Goal: Transaction & Acquisition: Purchase product/service

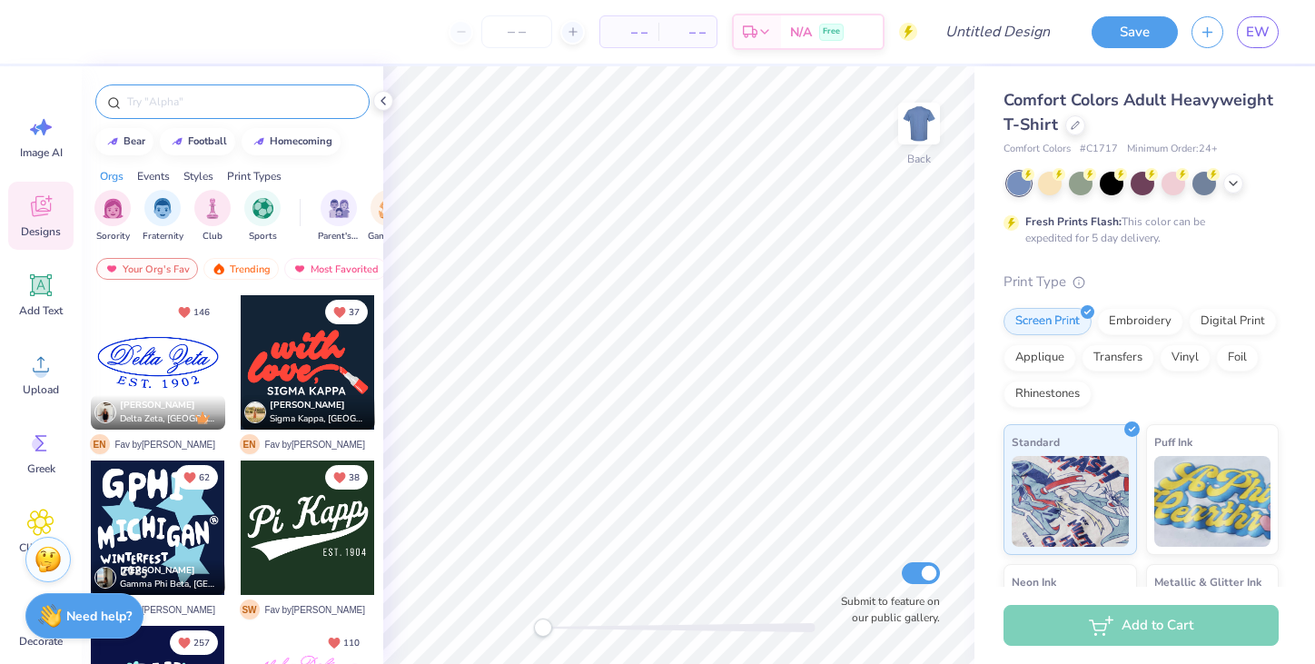
click at [184, 102] on input "text" at bounding box center [241, 102] width 233 height 18
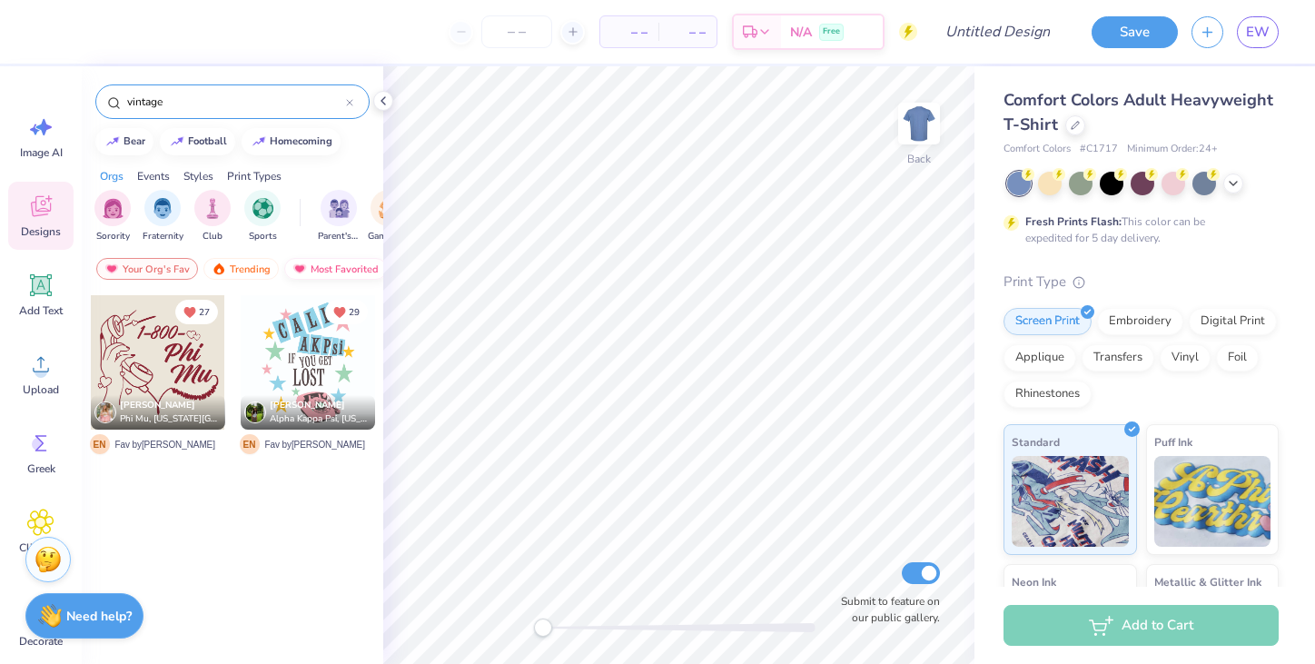
click at [308, 270] on div "Most Favorited" at bounding box center [335, 269] width 103 height 22
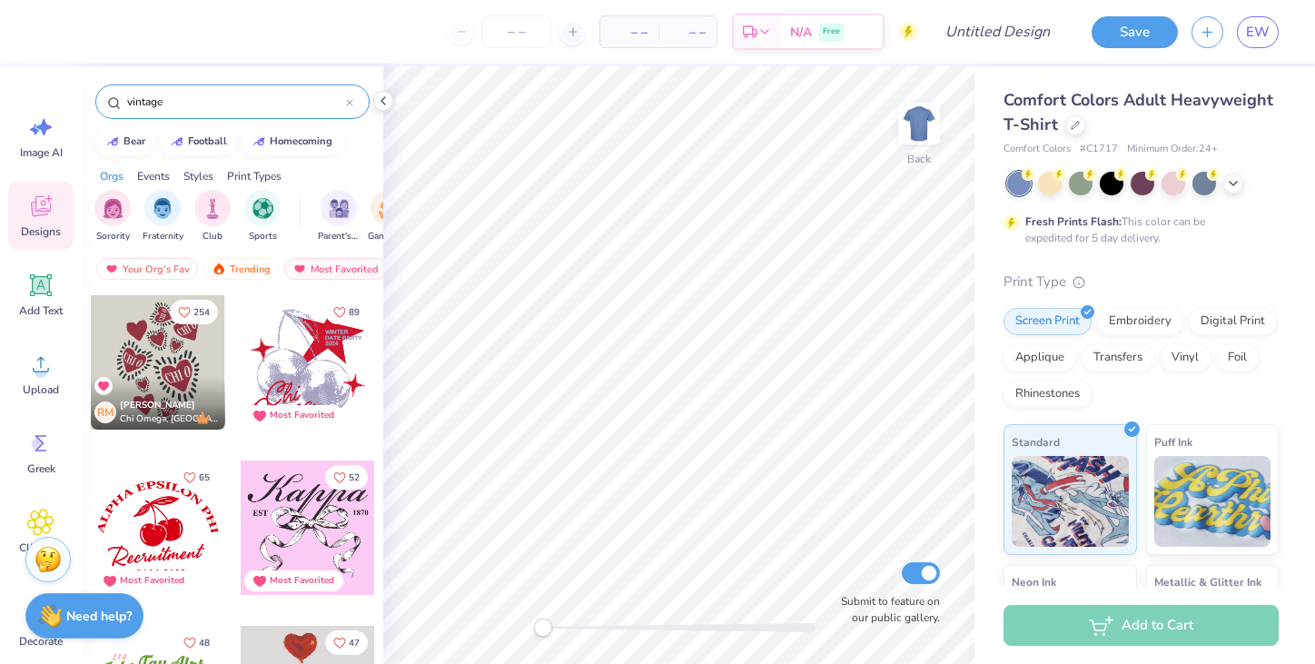
click at [174, 100] on input "vintage" at bounding box center [235, 102] width 221 height 18
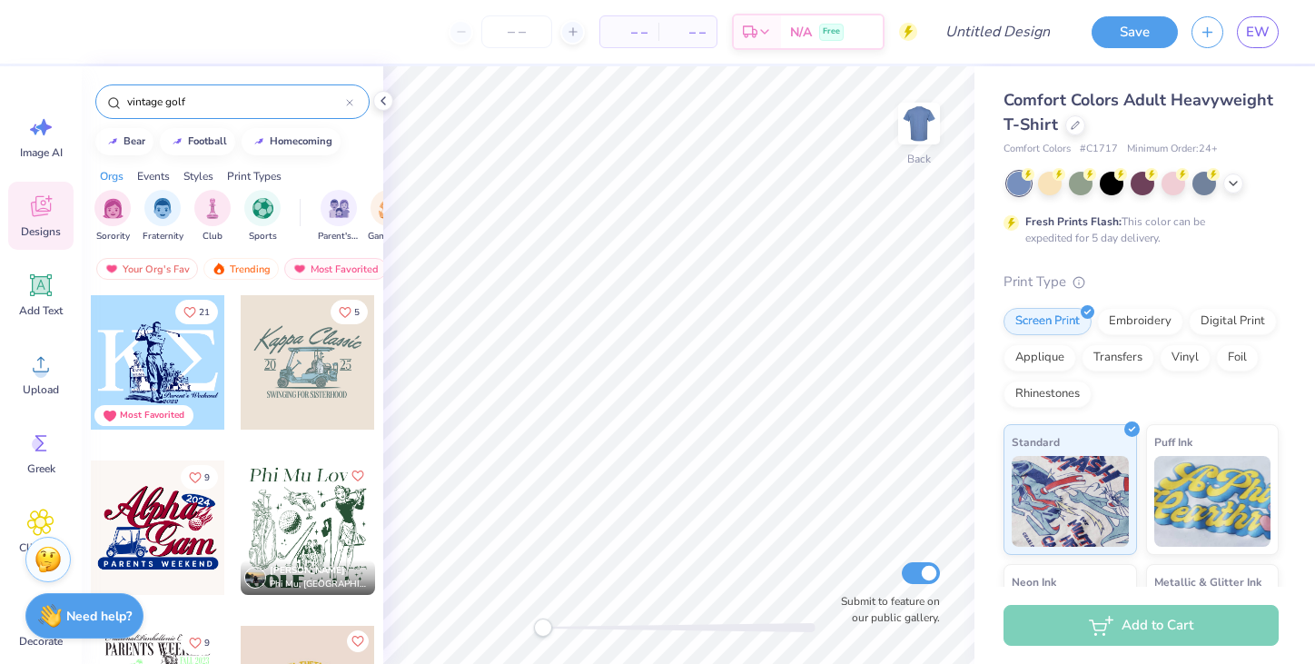
click at [138, 103] on input "vintage golf" at bounding box center [235, 102] width 221 height 18
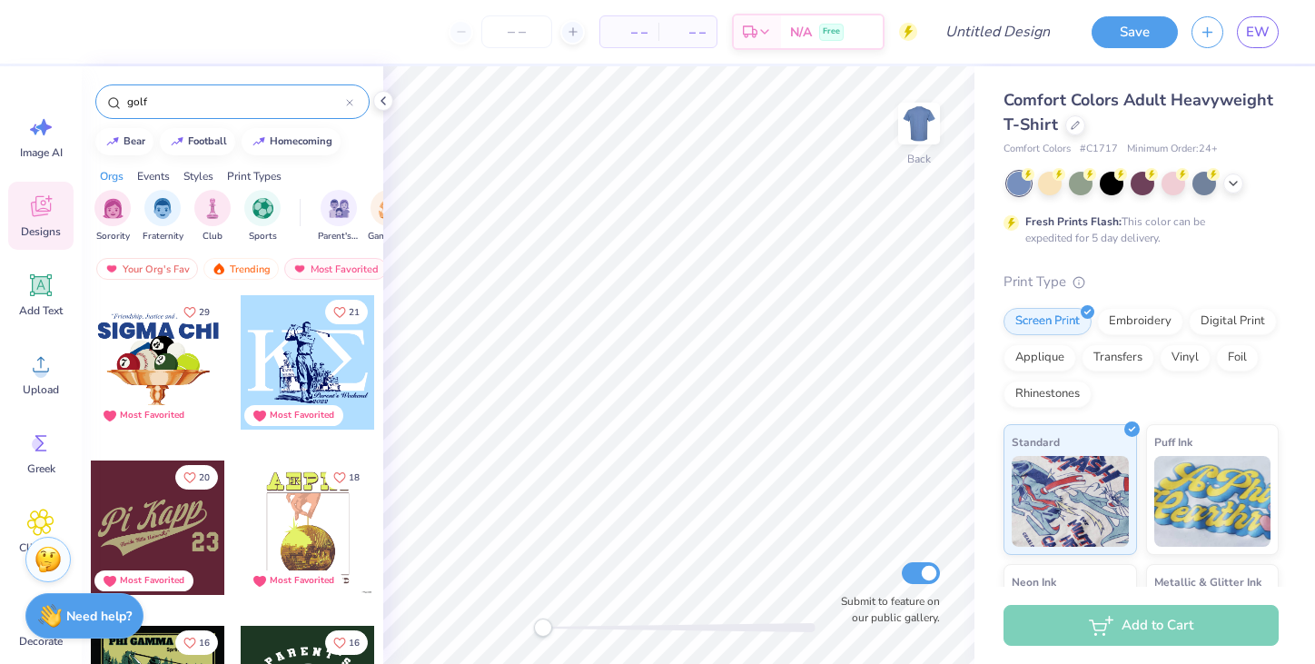
click at [204, 105] on input "golf" at bounding box center [235, 102] width 221 height 18
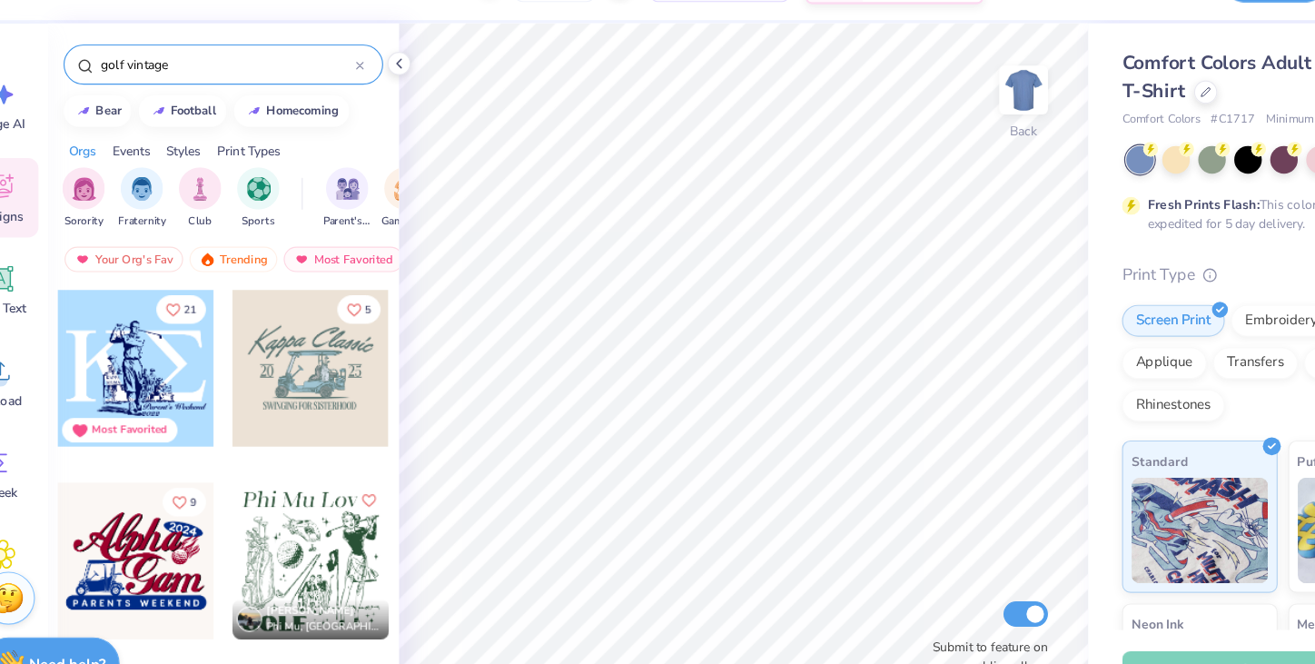
type input "golf vintage"
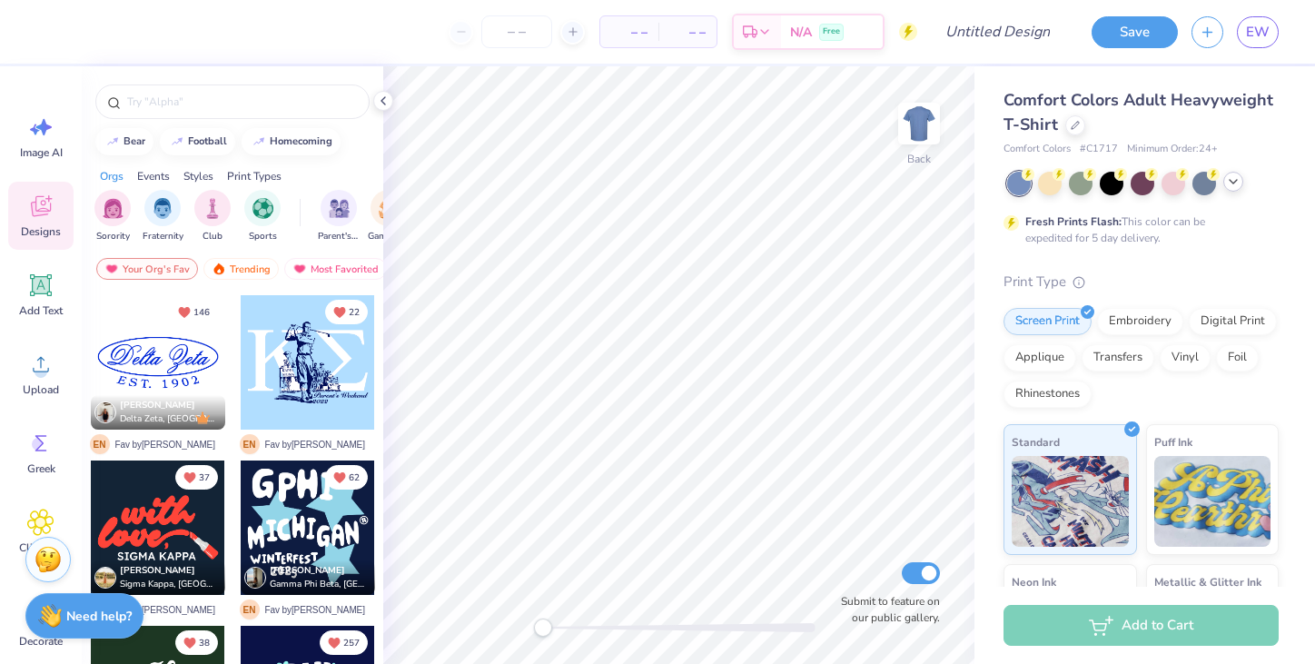
click at [1228, 181] on icon at bounding box center [1233, 181] width 15 height 15
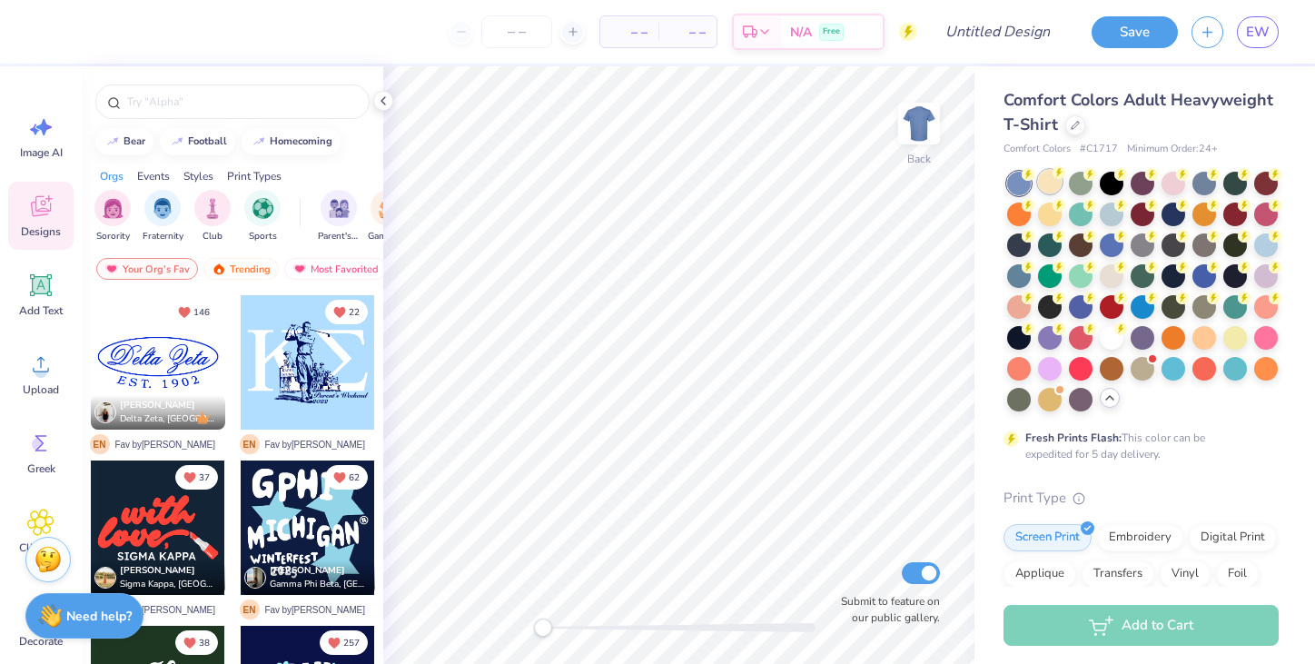
click at [1052, 183] on div at bounding box center [1050, 182] width 24 height 24
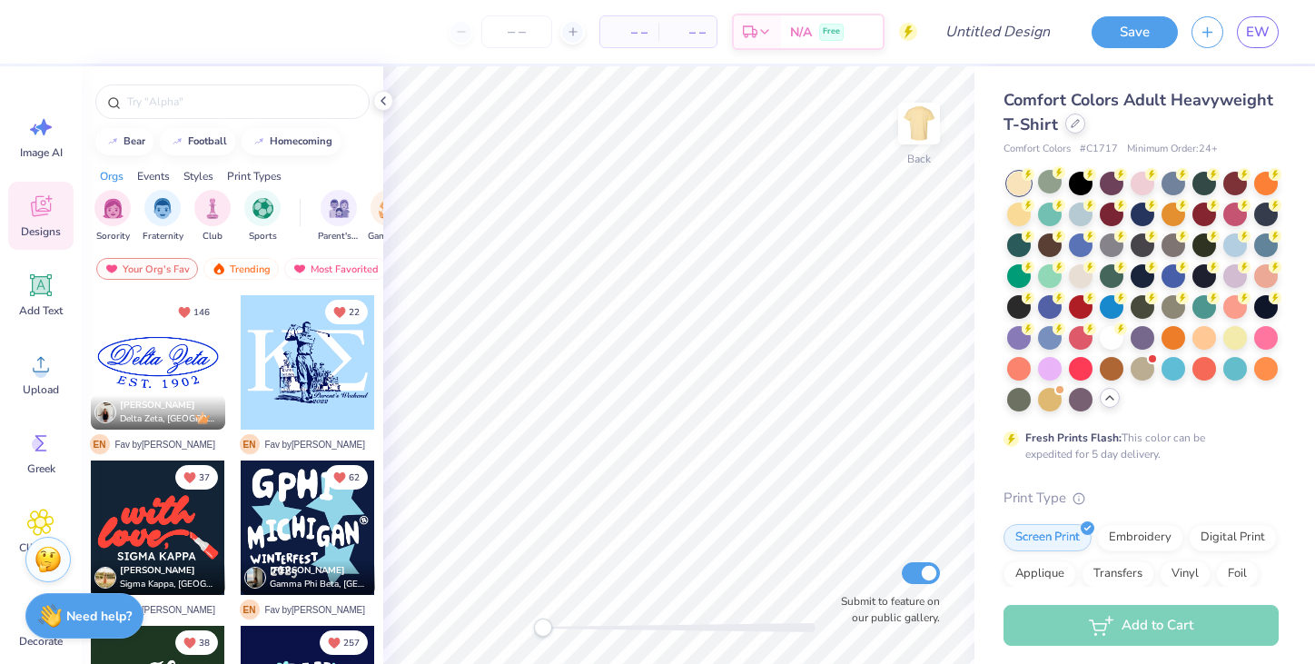
click at [1068, 126] on div at bounding box center [1075, 124] width 20 height 20
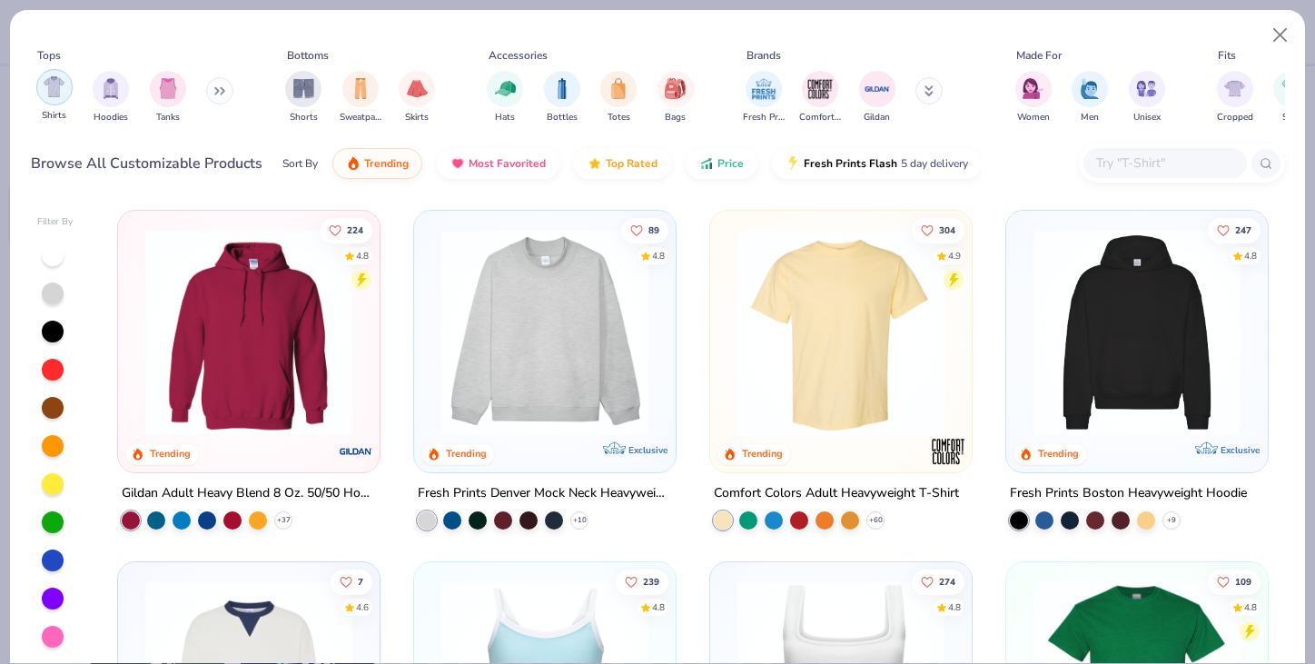
click at [63, 88] on img "filter for Shirts" at bounding box center [54, 86] width 21 height 21
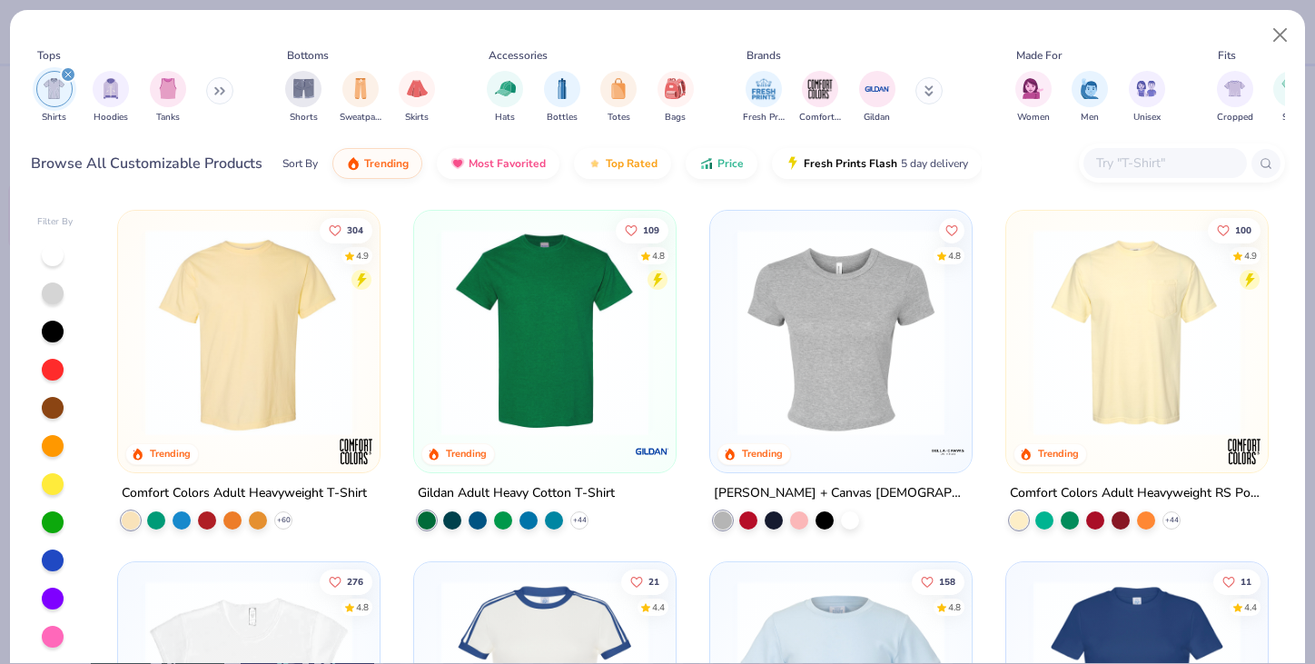
scroll to position [3, 0]
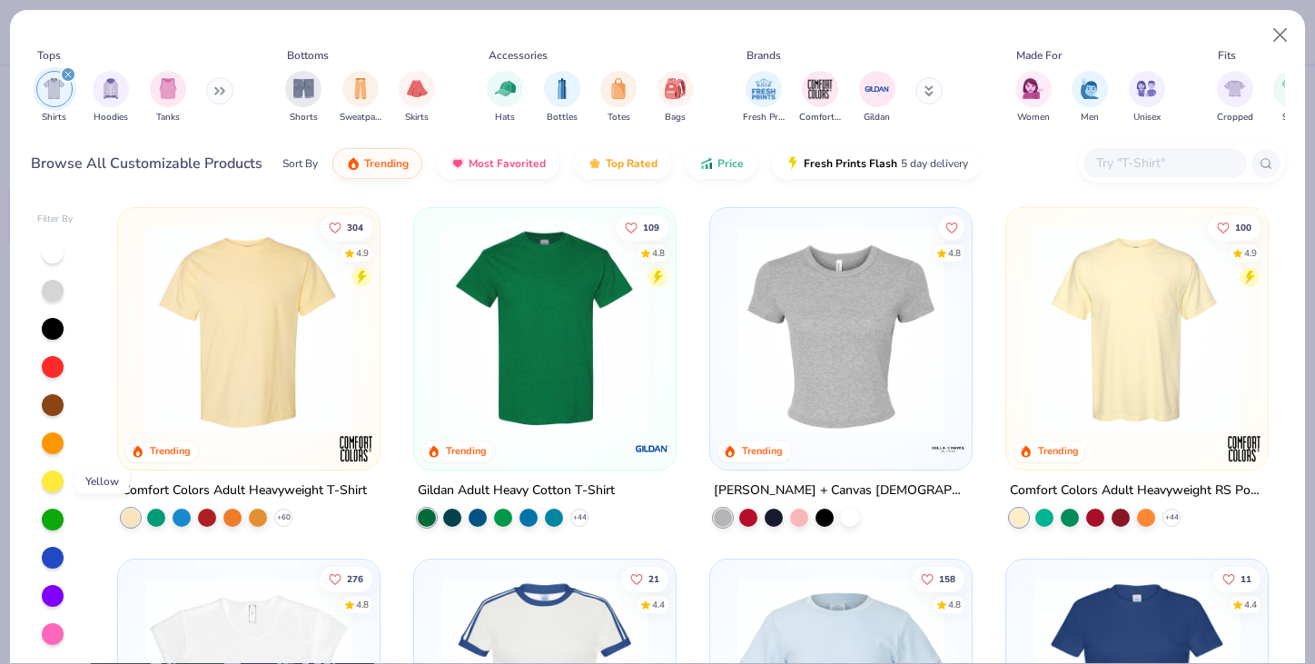
click at [56, 484] on div at bounding box center [53, 481] width 22 height 22
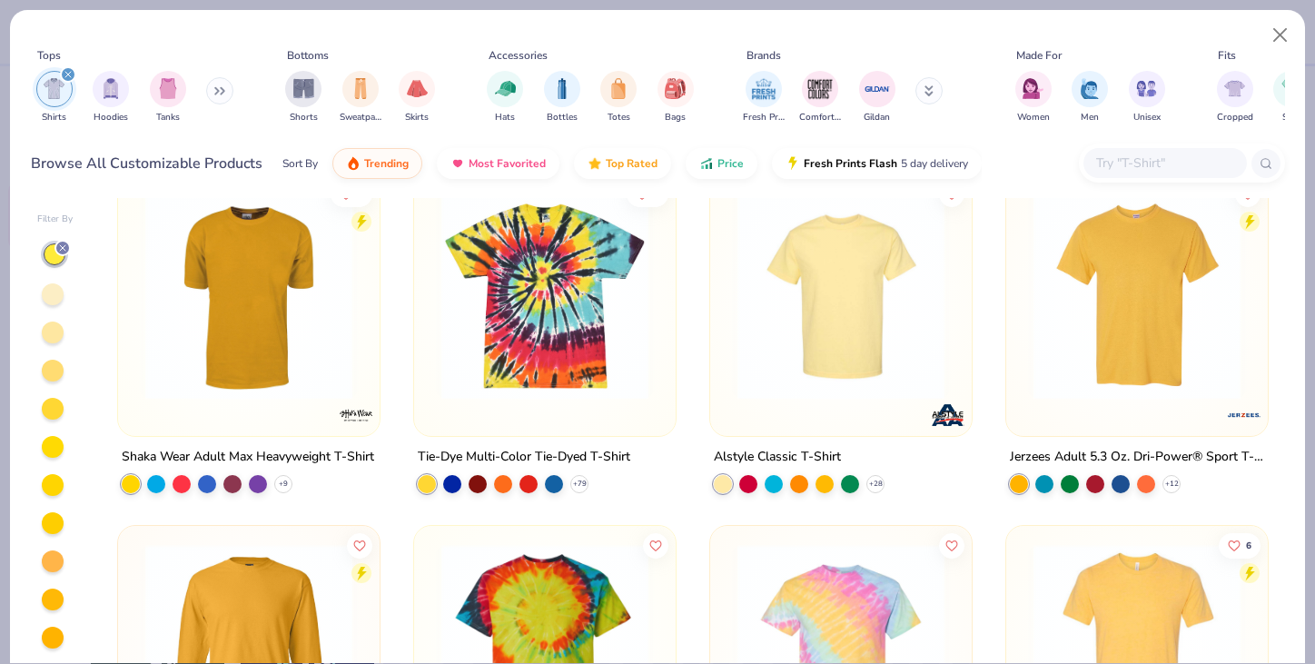
scroll to position [516, 0]
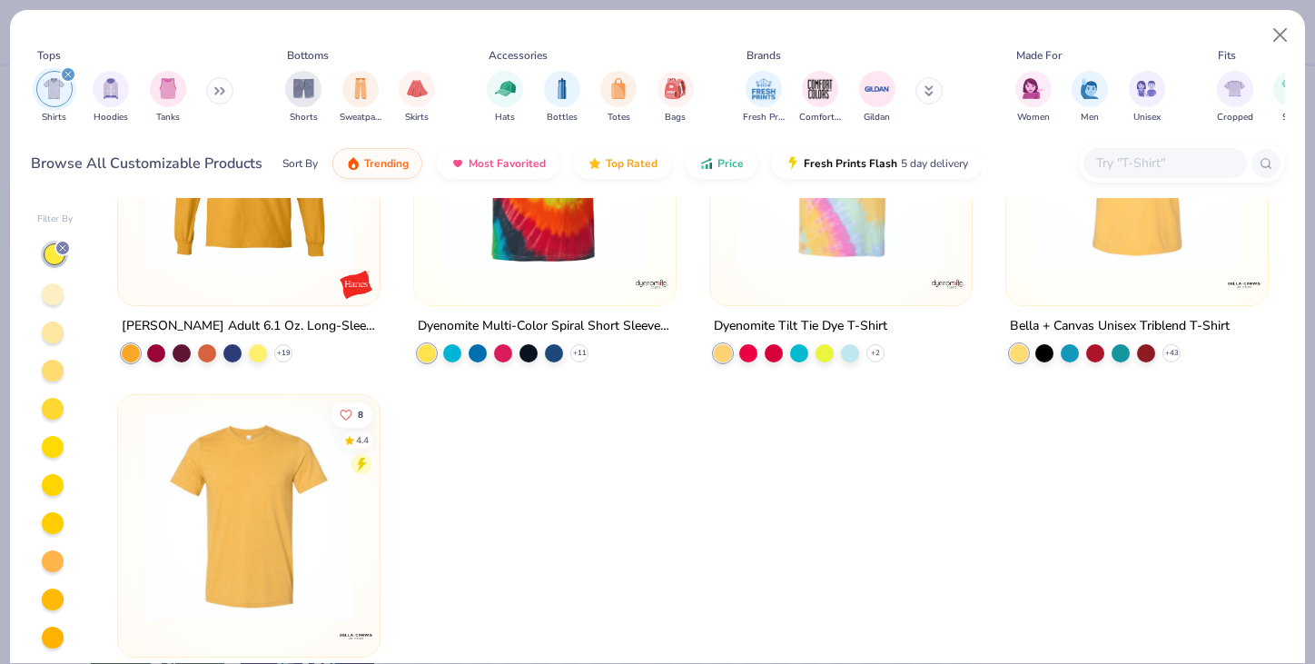
click at [57, 296] on div at bounding box center [53, 294] width 22 height 22
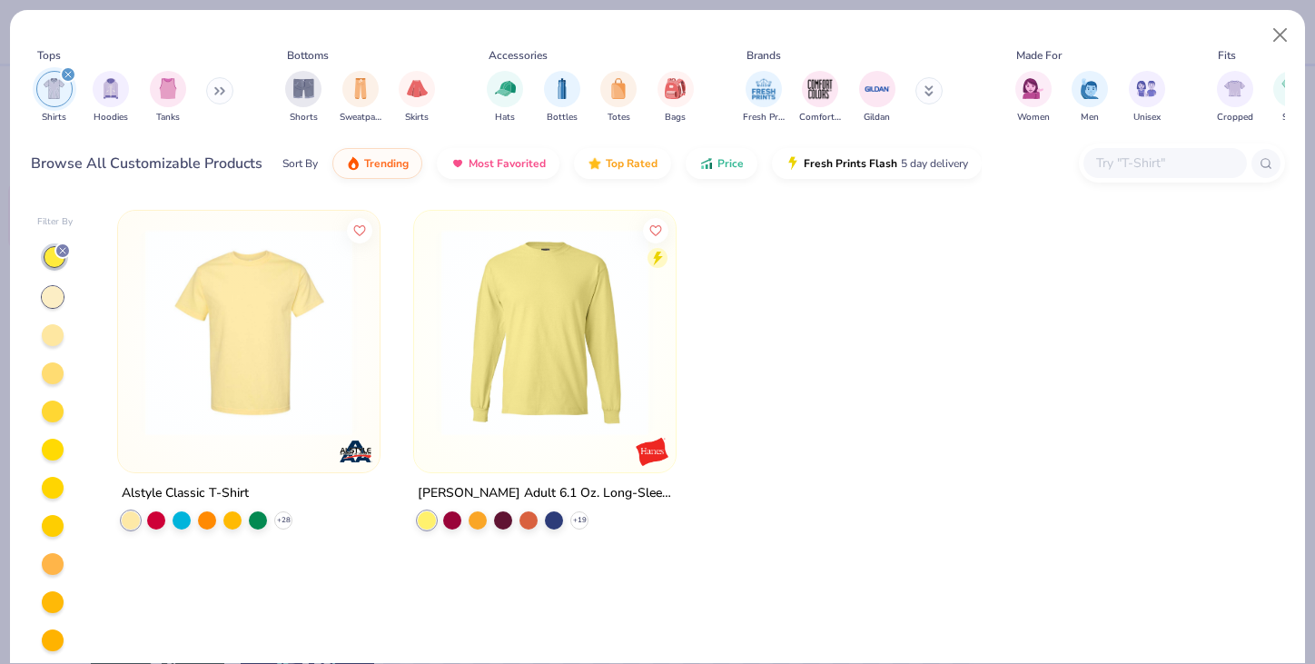
click at [64, 249] on icon at bounding box center [62, 250] width 11 height 11
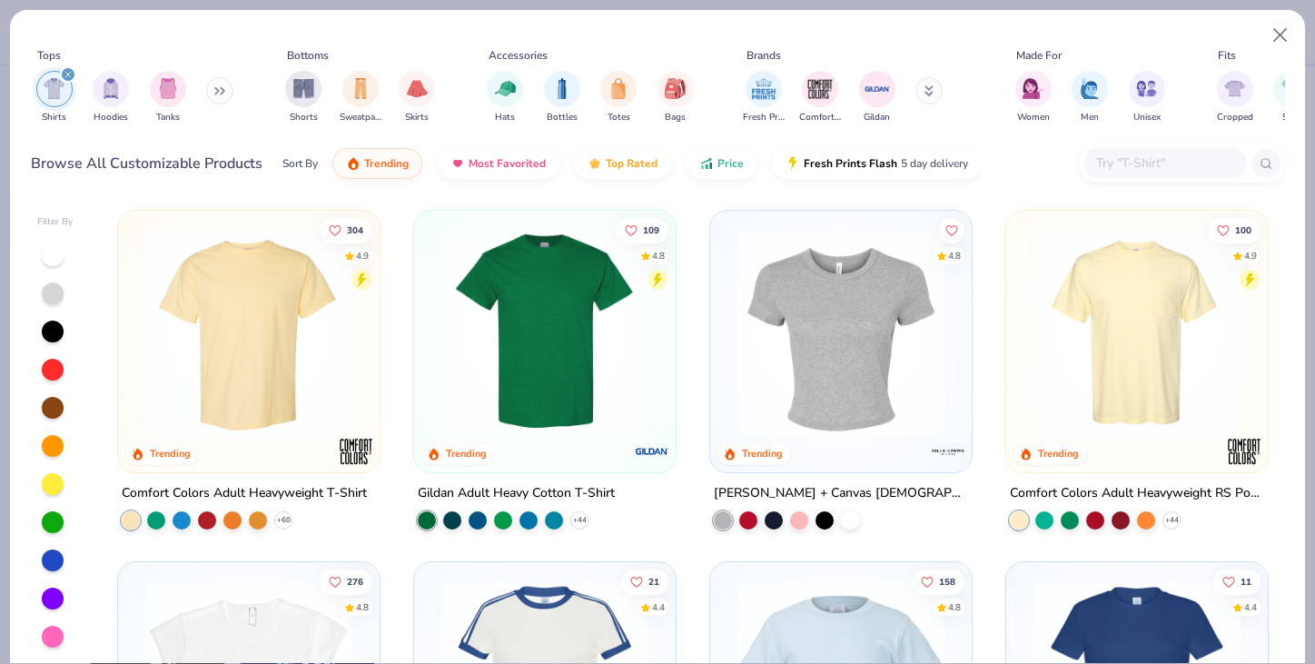
scroll to position [3, 0]
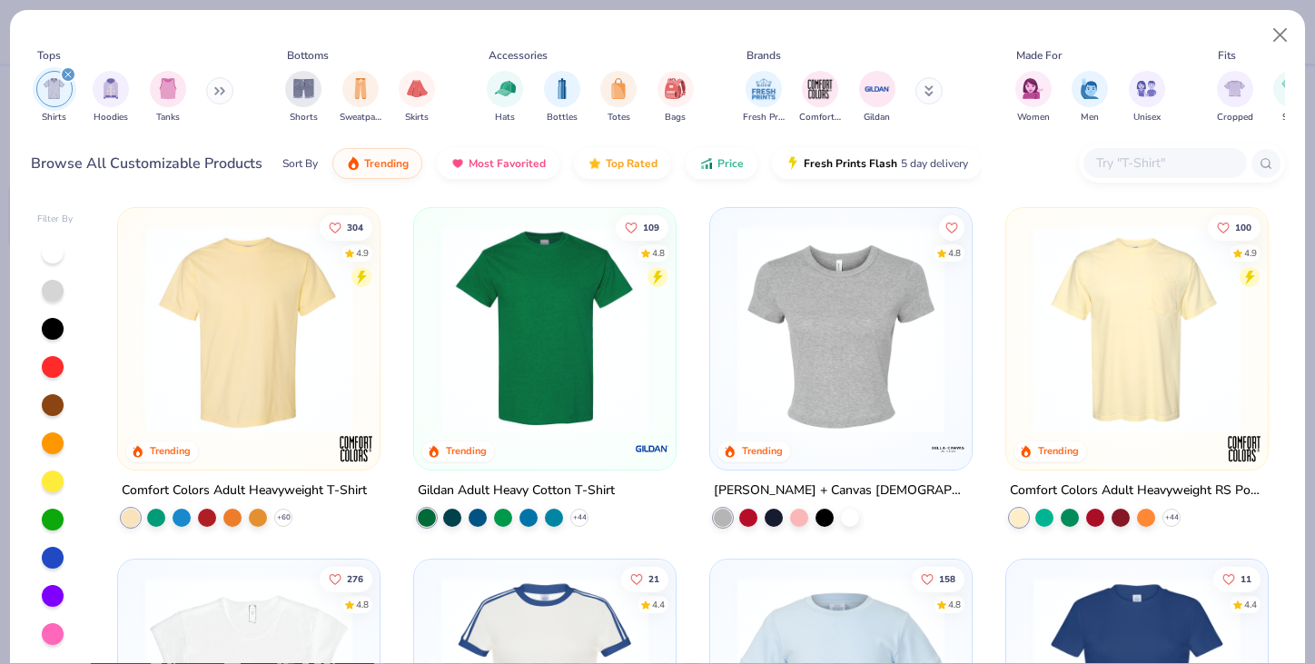
click at [1179, 163] on input "text" at bounding box center [1164, 163] width 140 height 21
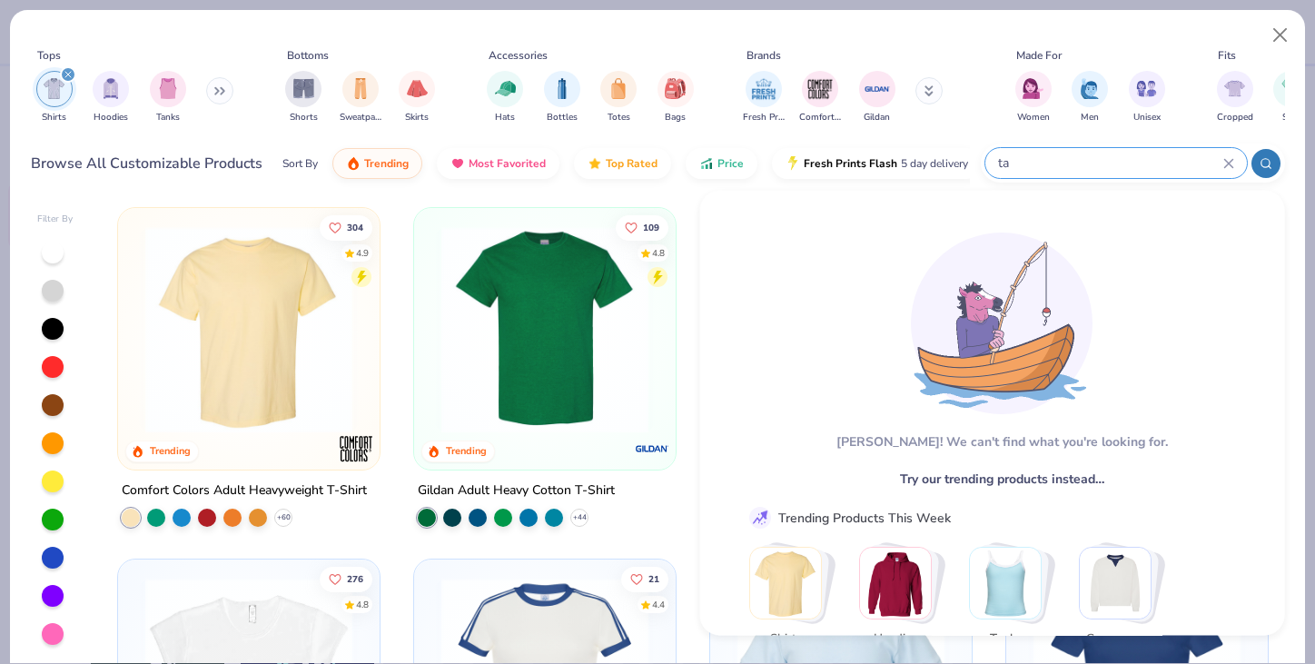
type input "t"
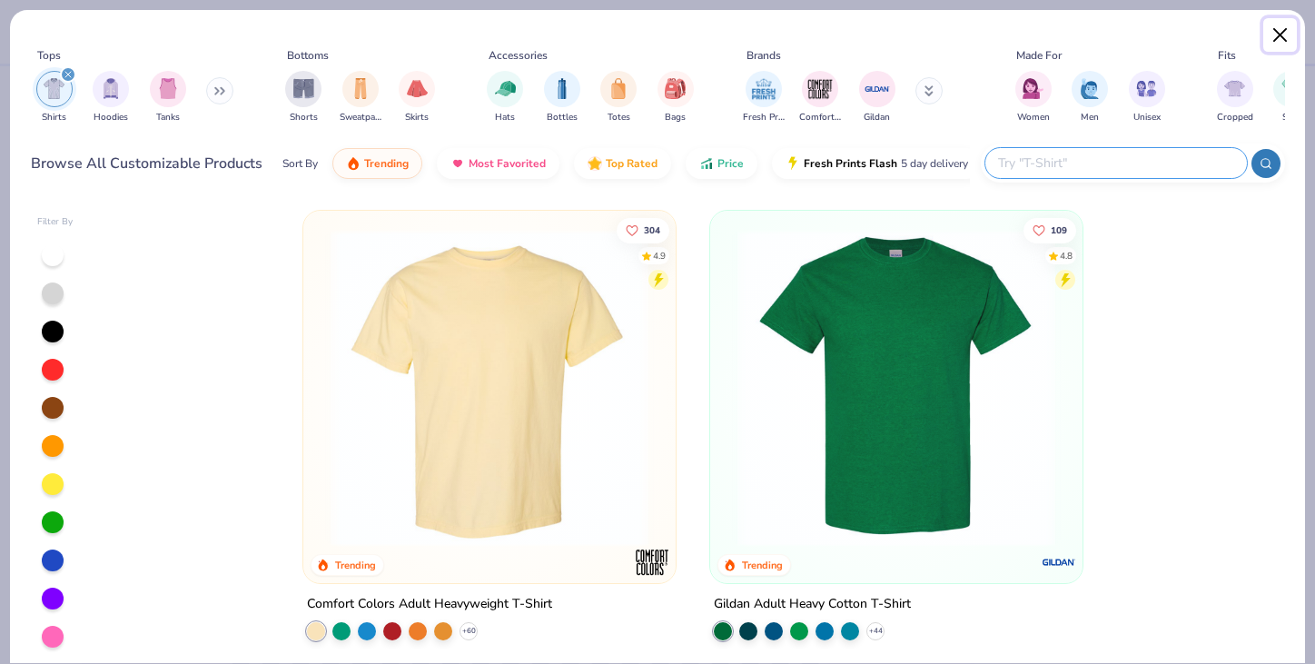
click at [1275, 44] on button "Close" at bounding box center [1280, 35] width 35 height 35
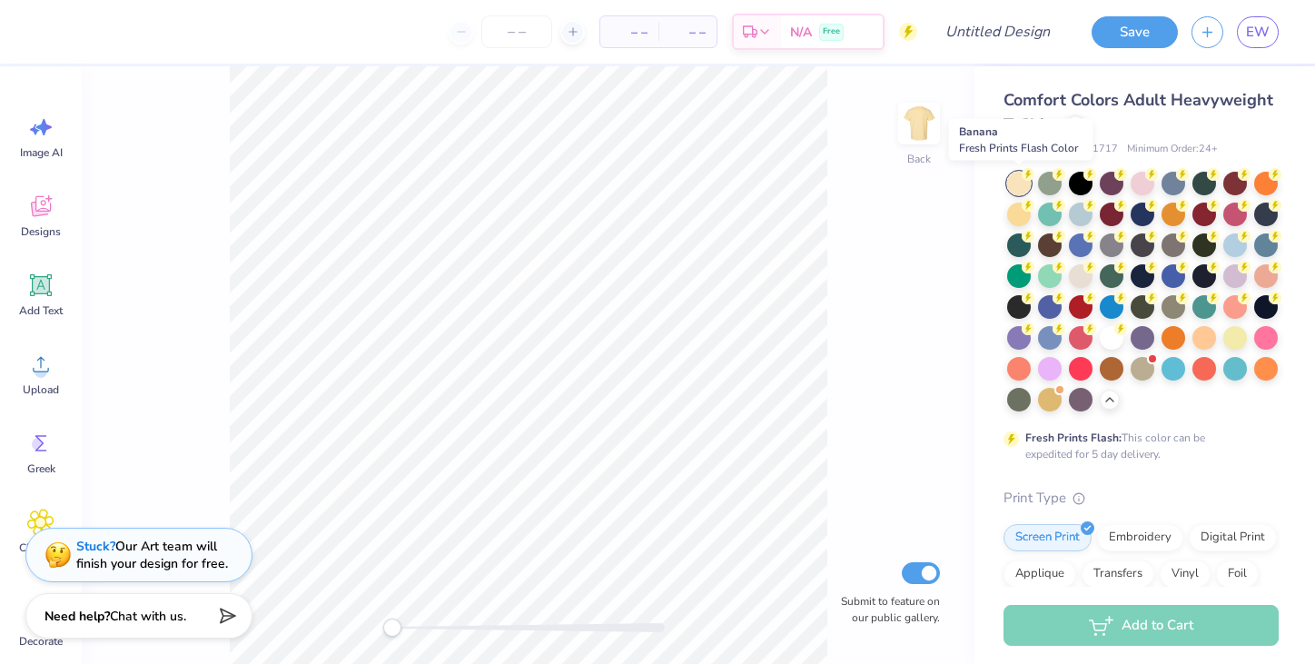
click at [1022, 179] on icon at bounding box center [1028, 174] width 13 height 13
click at [1075, 124] on icon at bounding box center [1075, 123] width 7 height 7
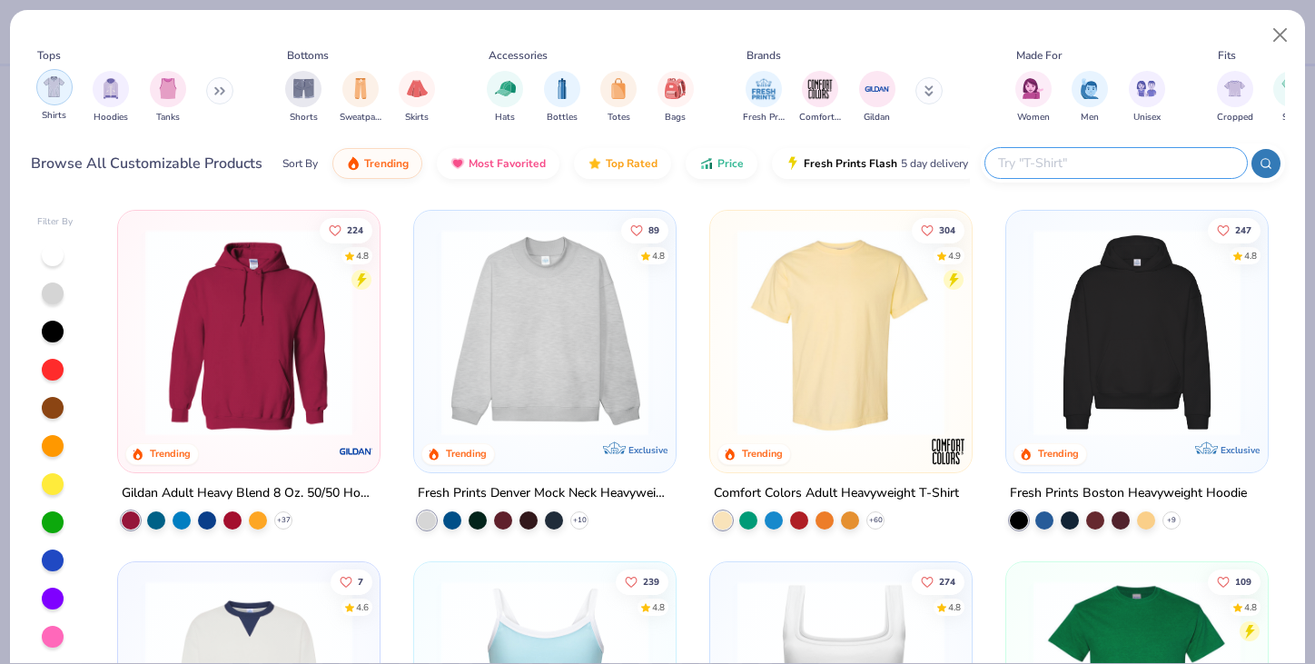
click at [64, 94] on div "filter for Shirts" at bounding box center [54, 87] width 36 height 36
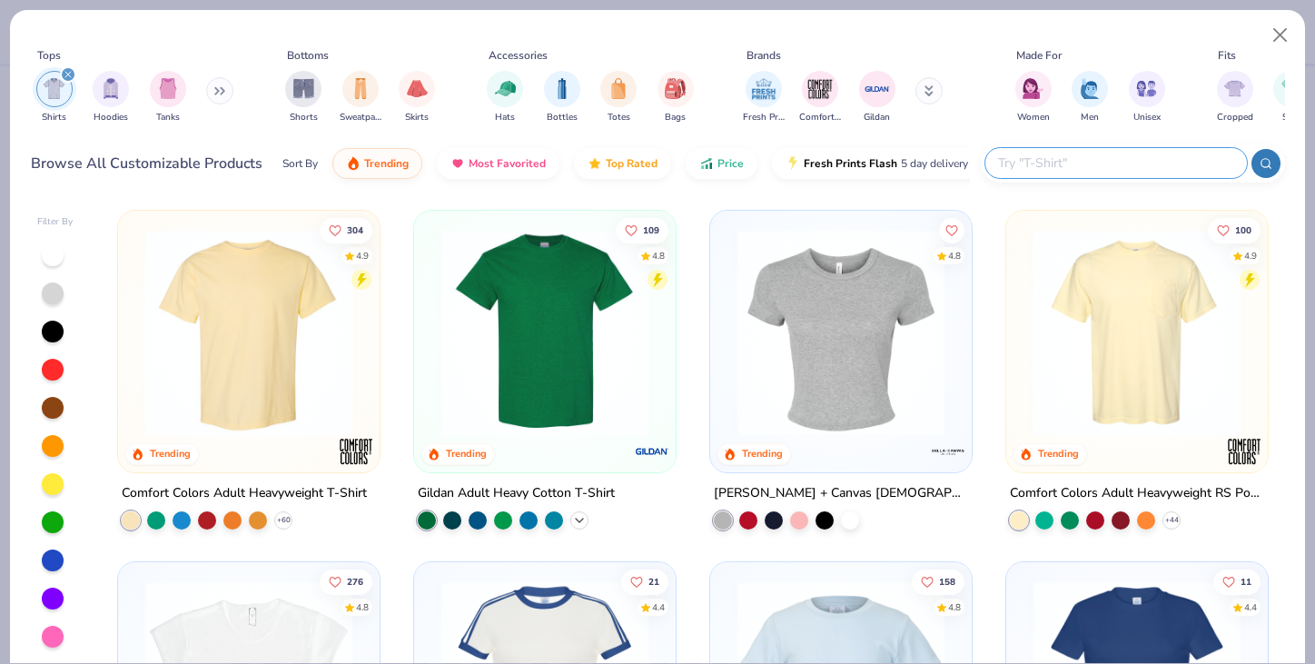
click at [579, 520] on icon at bounding box center [579, 520] width 15 height 15
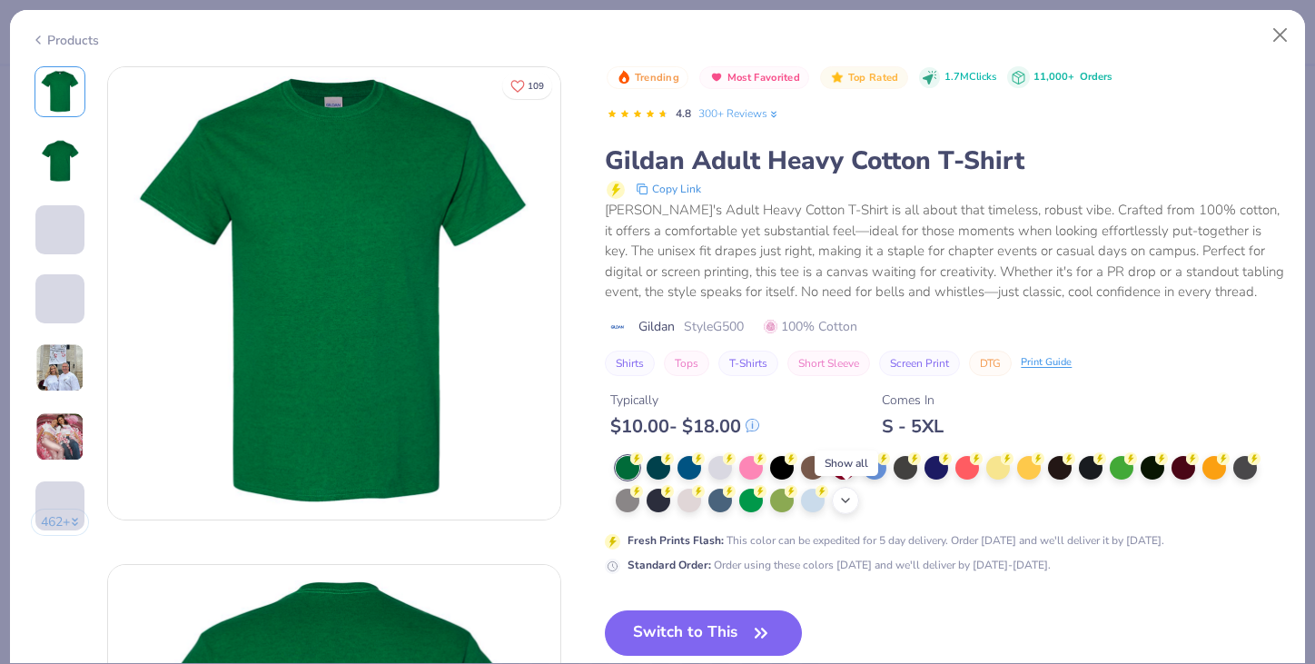
click at [846, 504] on icon at bounding box center [845, 500] width 15 height 15
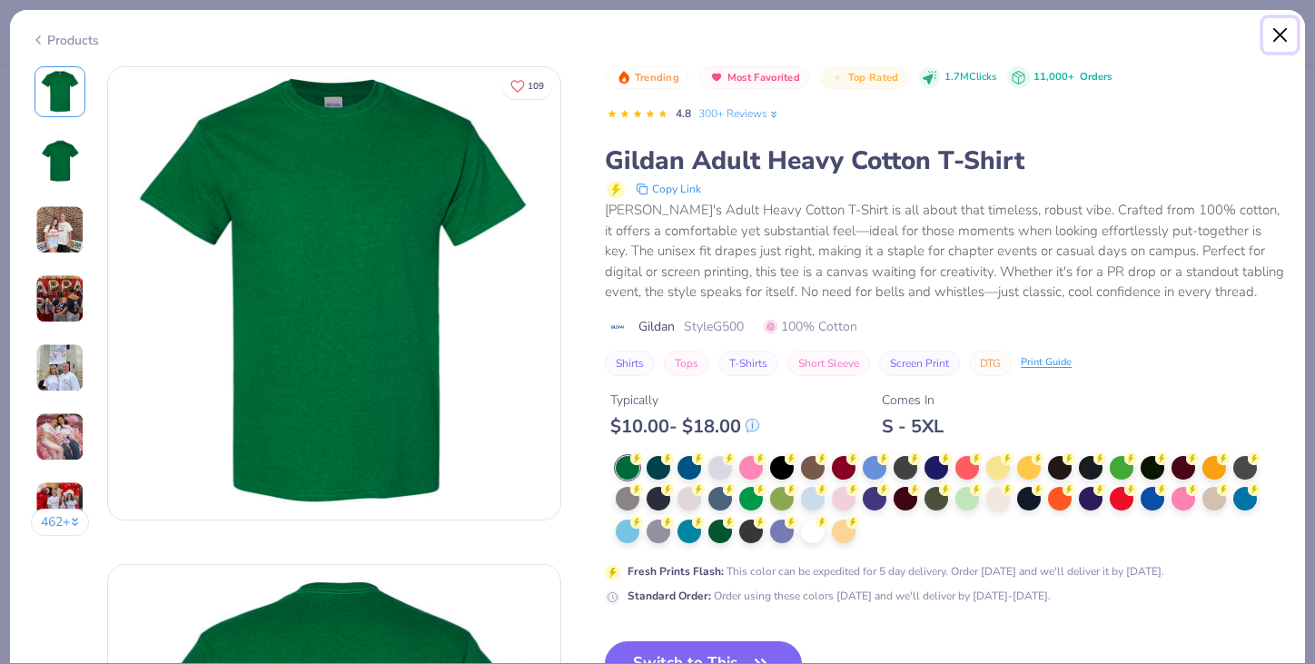
click at [1286, 35] on button "Close" at bounding box center [1280, 35] width 35 height 35
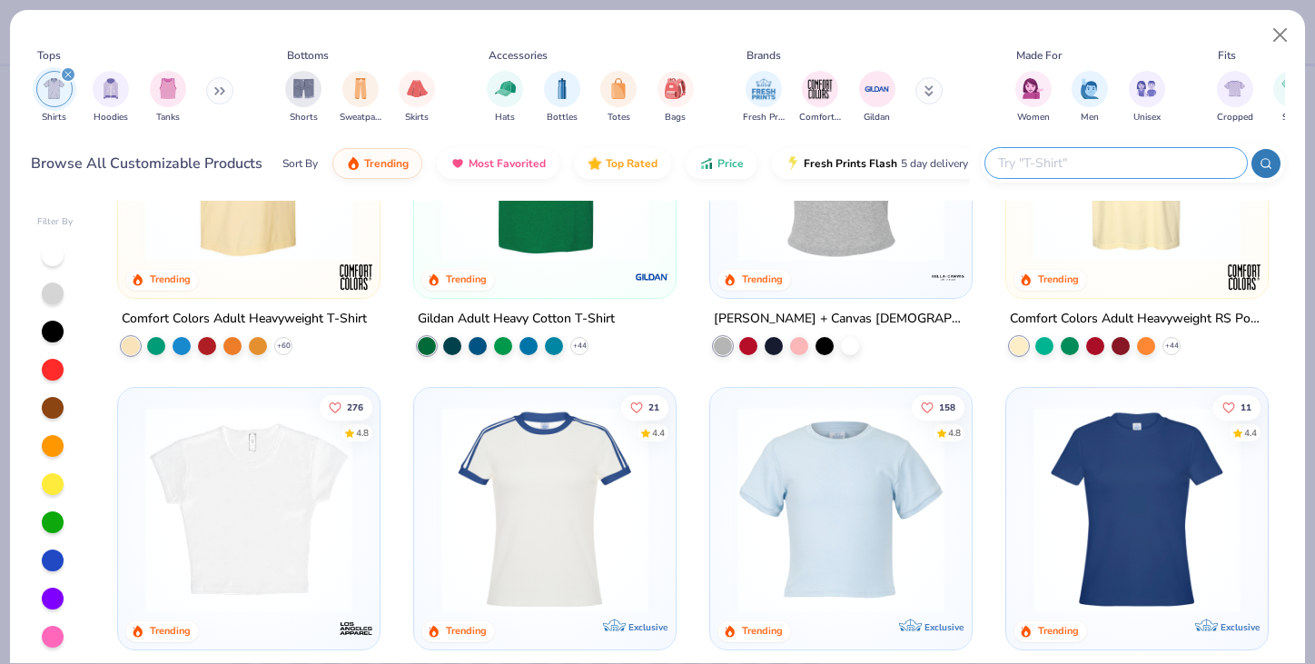
scroll to position [190, 0]
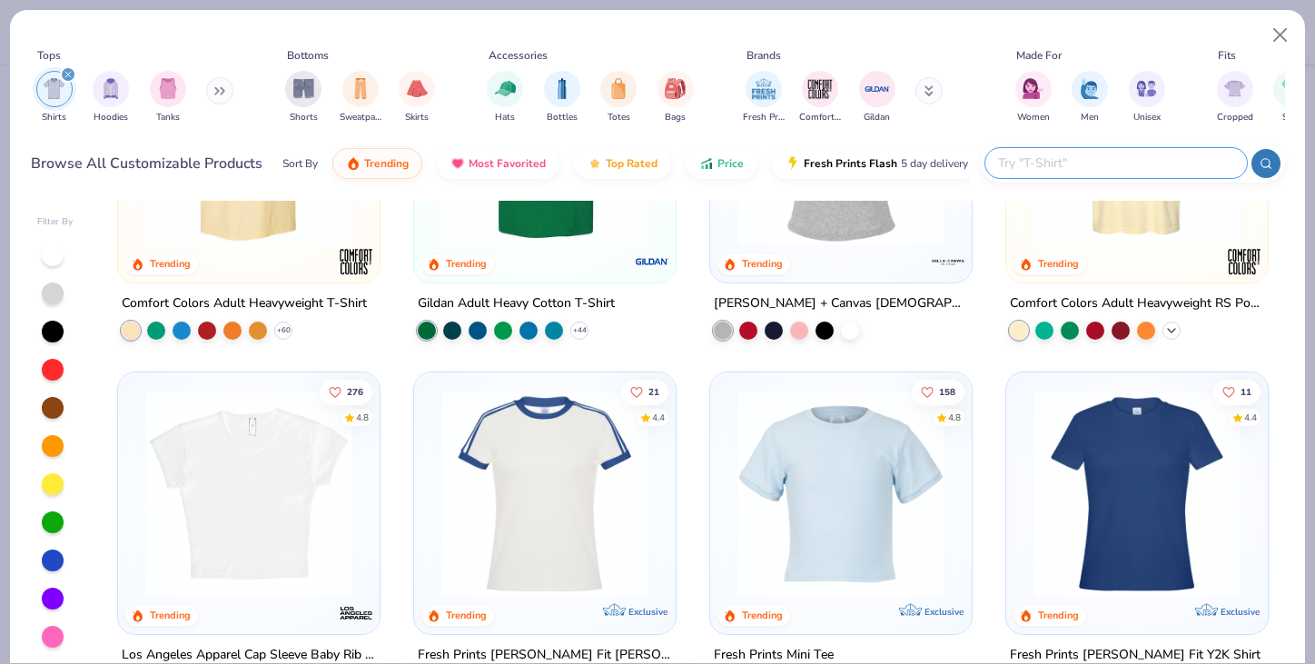
click at [1174, 331] on icon at bounding box center [1171, 330] width 15 height 15
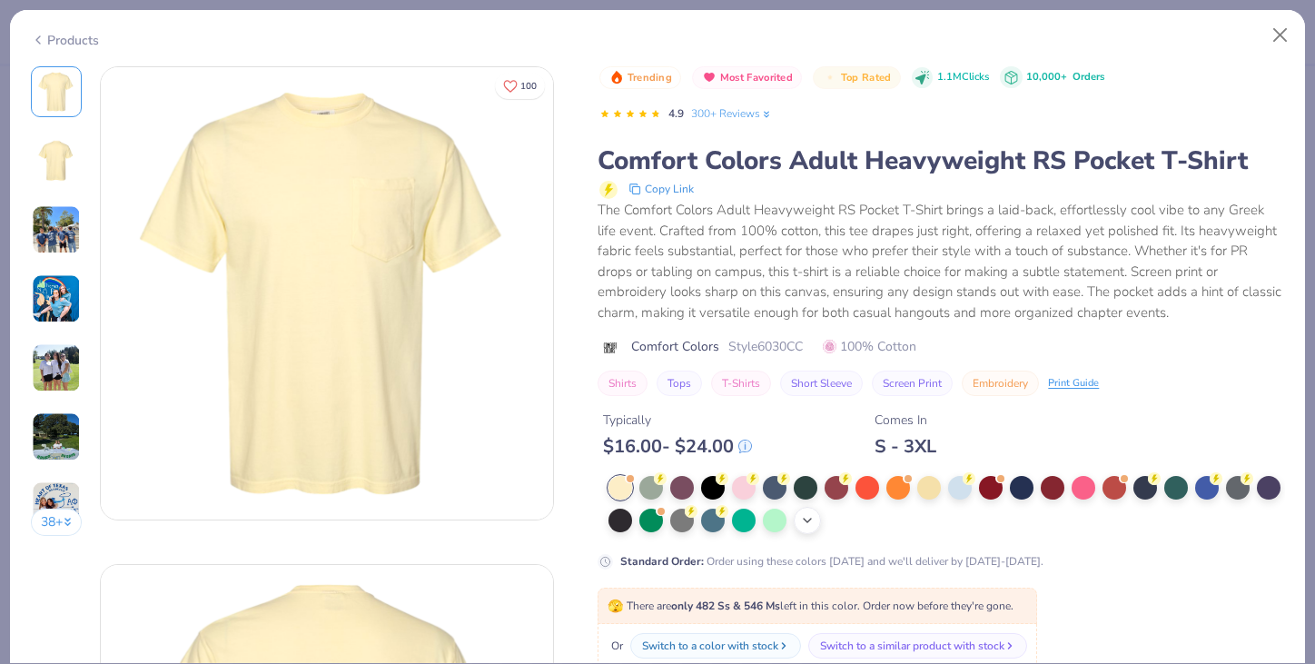
click at [803, 525] on icon at bounding box center [807, 520] width 15 height 15
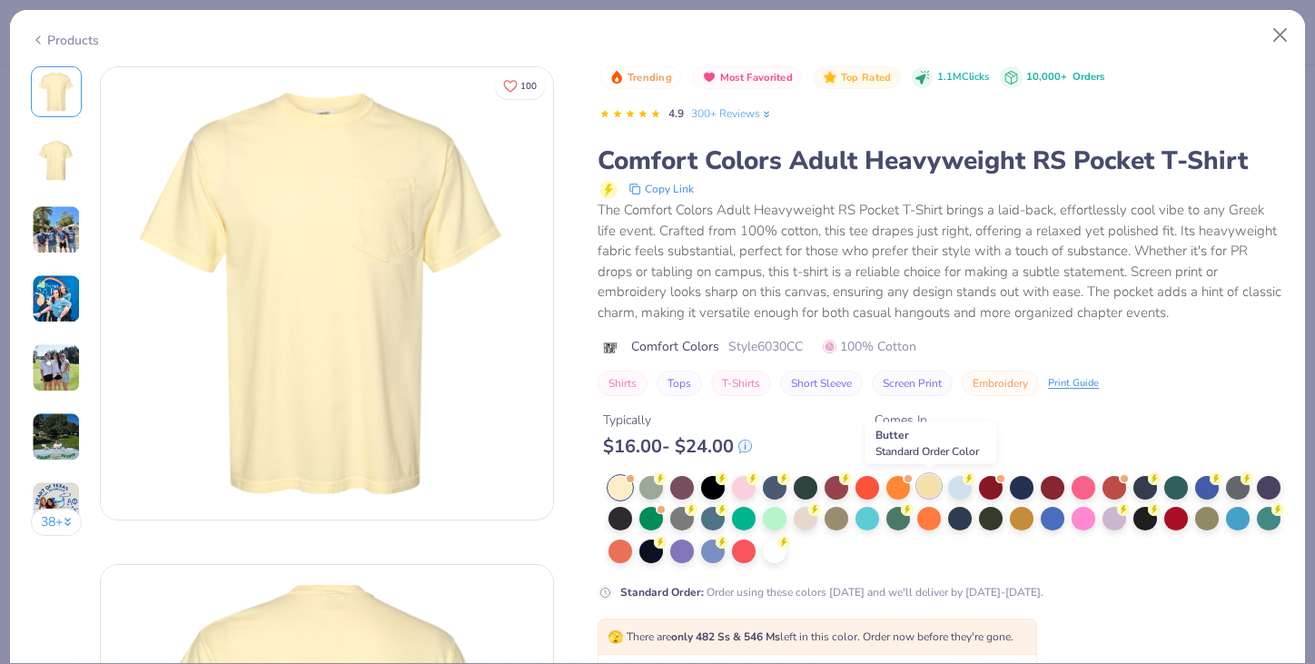
click at [923, 490] on div at bounding box center [929, 486] width 24 height 24
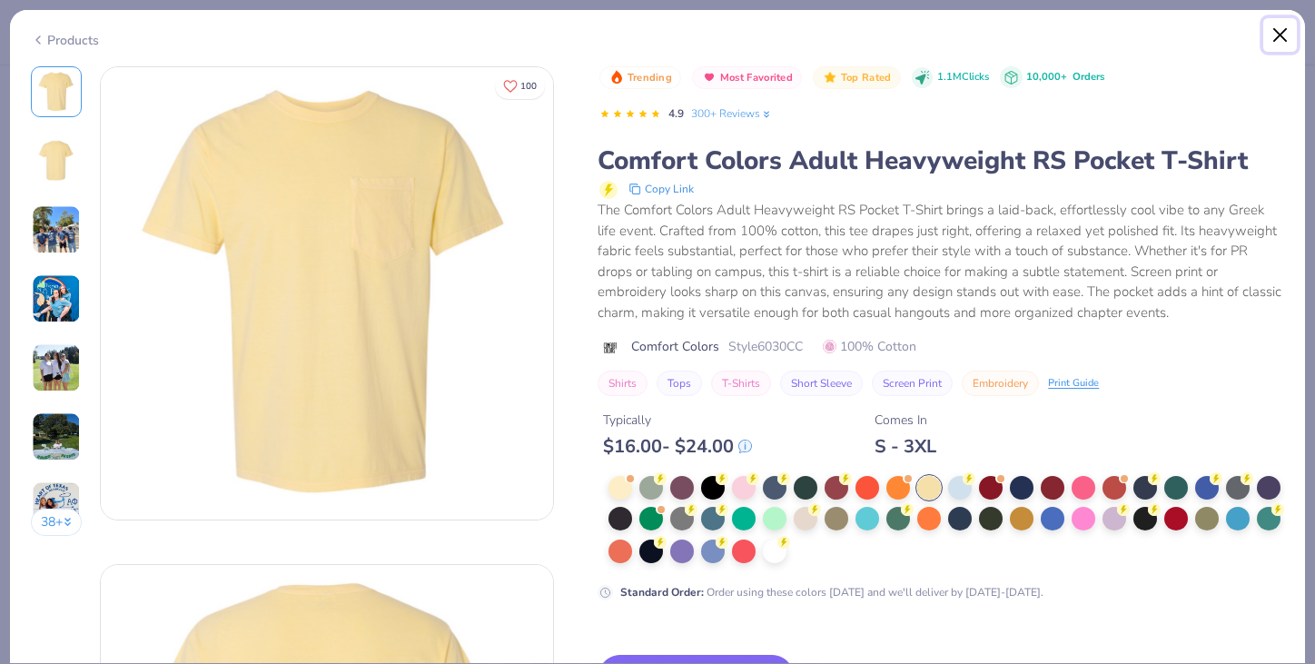
click at [1268, 46] on button "Close" at bounding box center [1280, 35] width 35 height 35
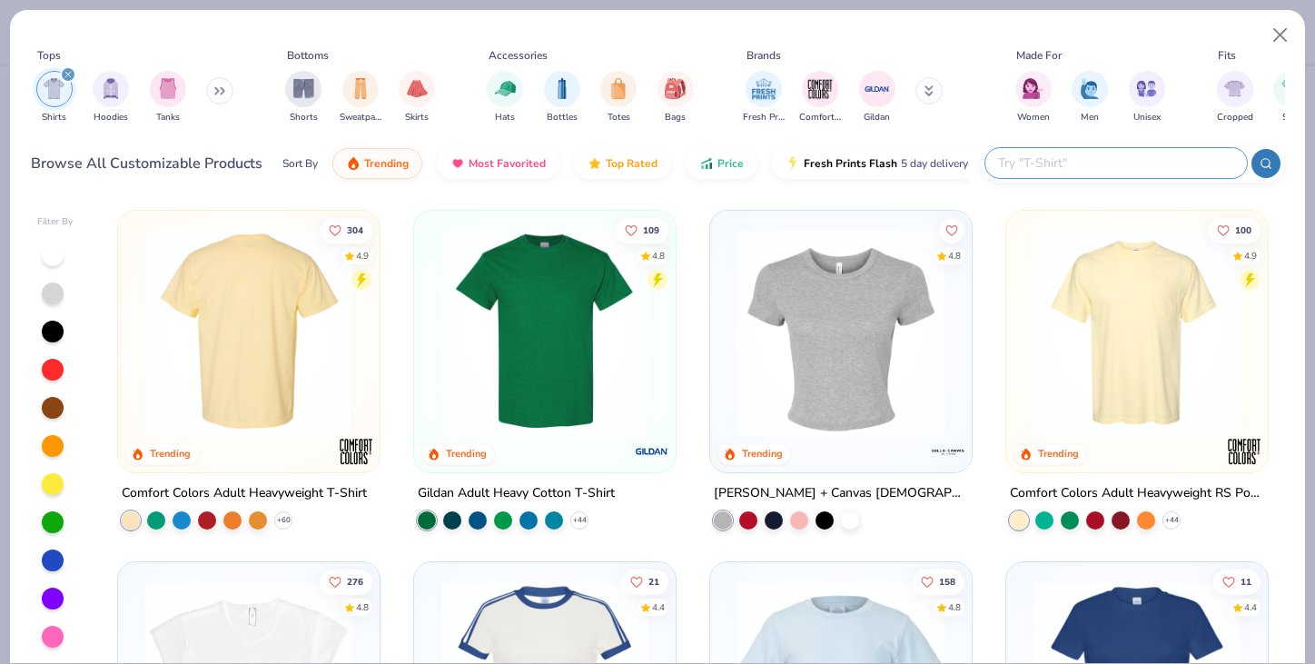
click at [300, 308] on img at bounding box center [248, 332] width 225 height 207
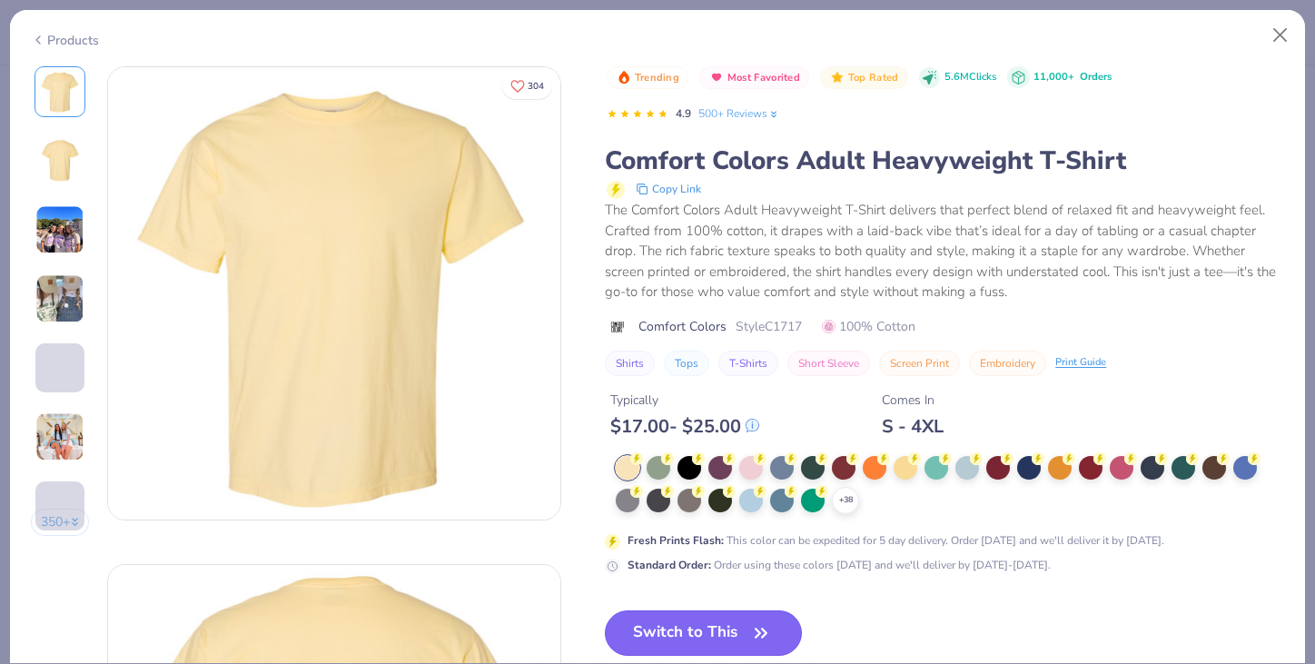
click at [729, 627] on button "Switch to This" at bounding box center [703, 632] width 197 height 45
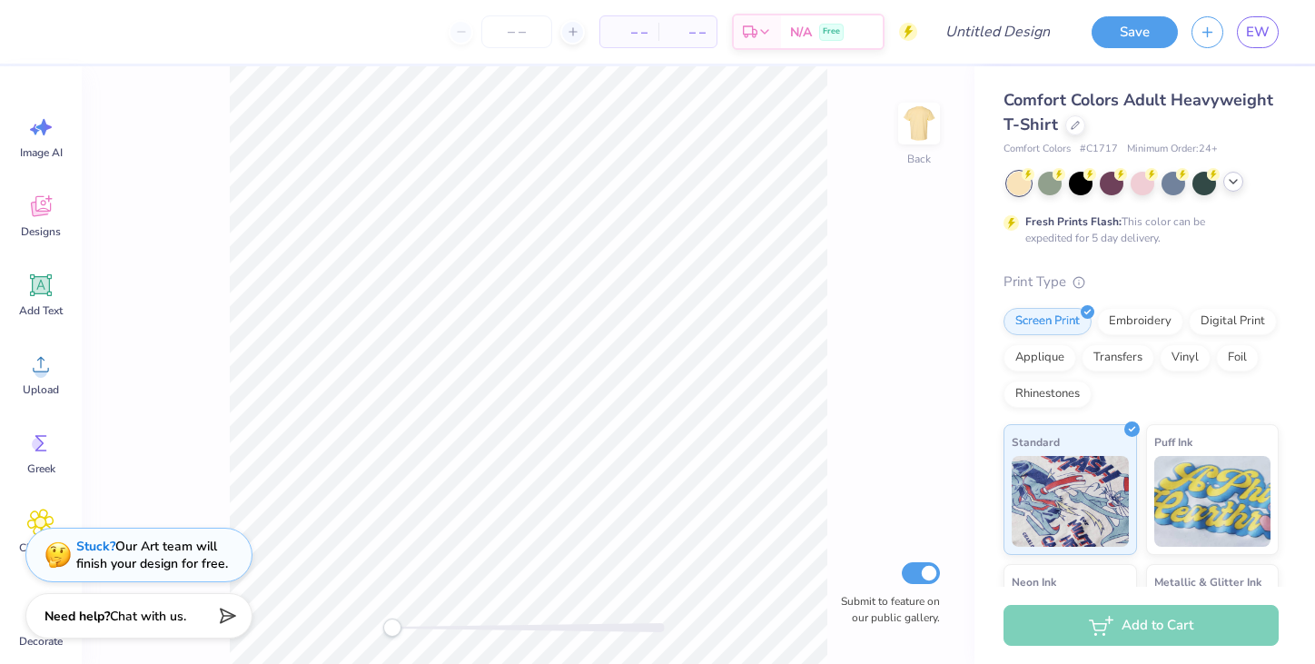
click at [1229, 183] on icon at bounding box center [1233, 181] width 15 height 15
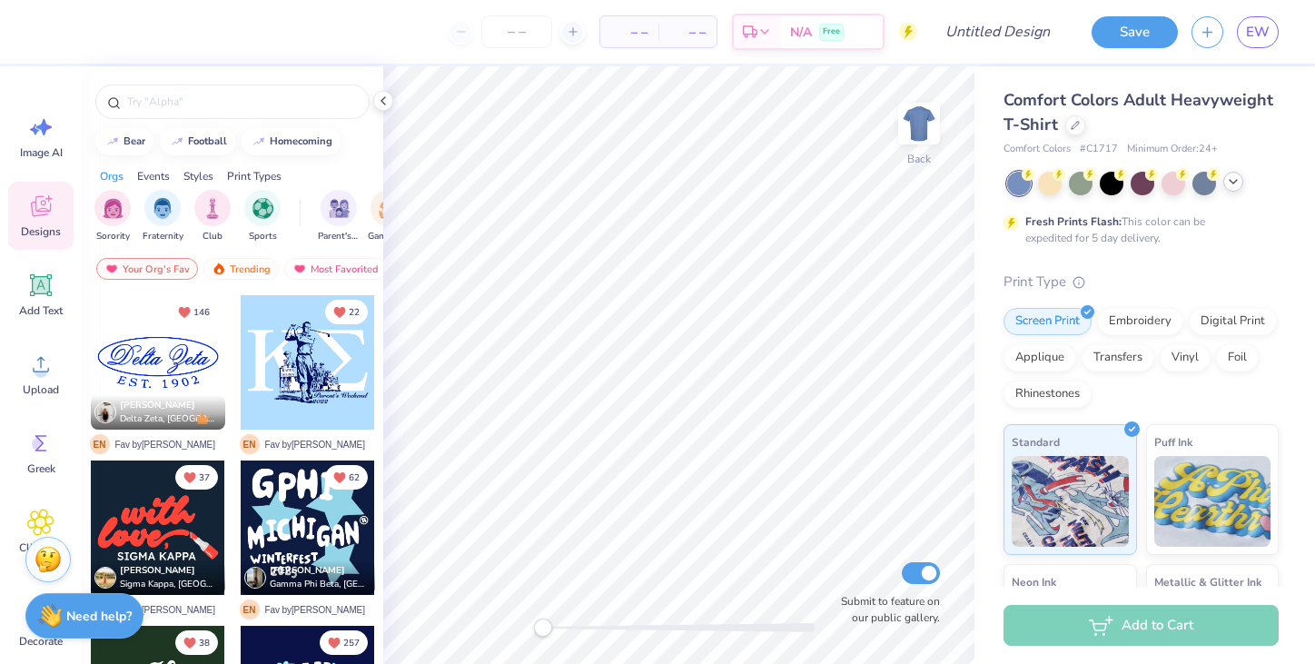
click at [1234, 179] on icon at bounding box center [1233, 181] width 15 height 15
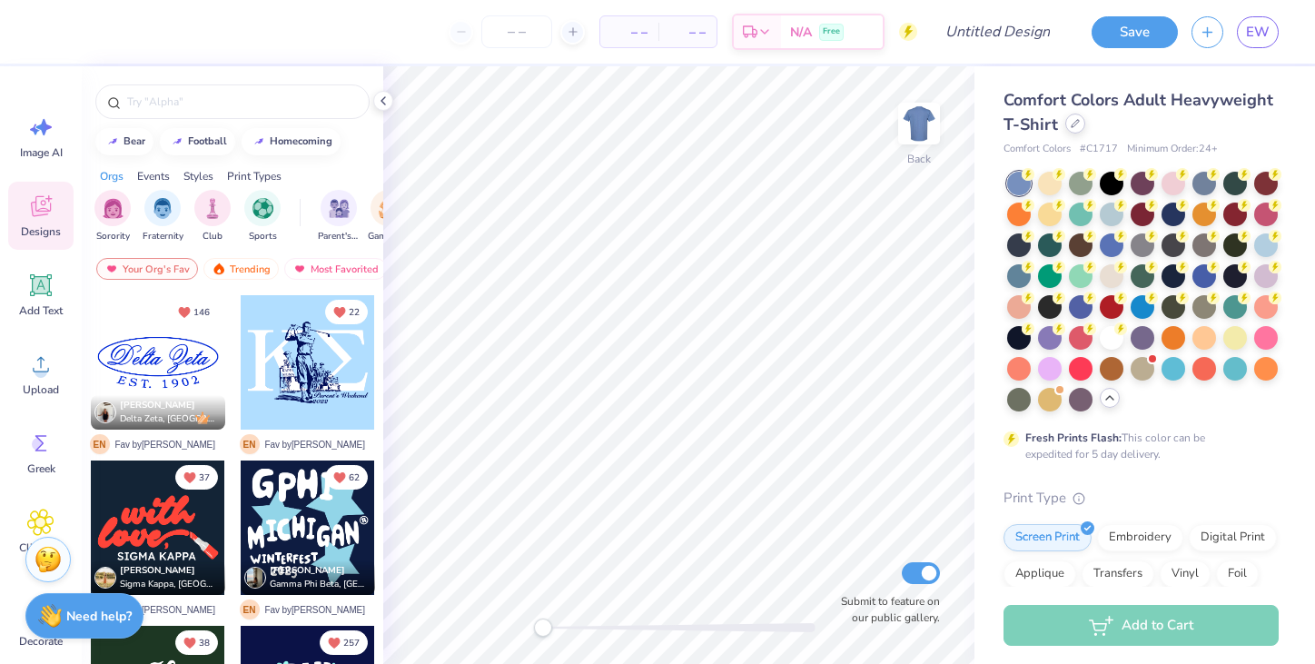
click at [1068, 127] on div at bounding box center [1075, 124] width 20 height 20
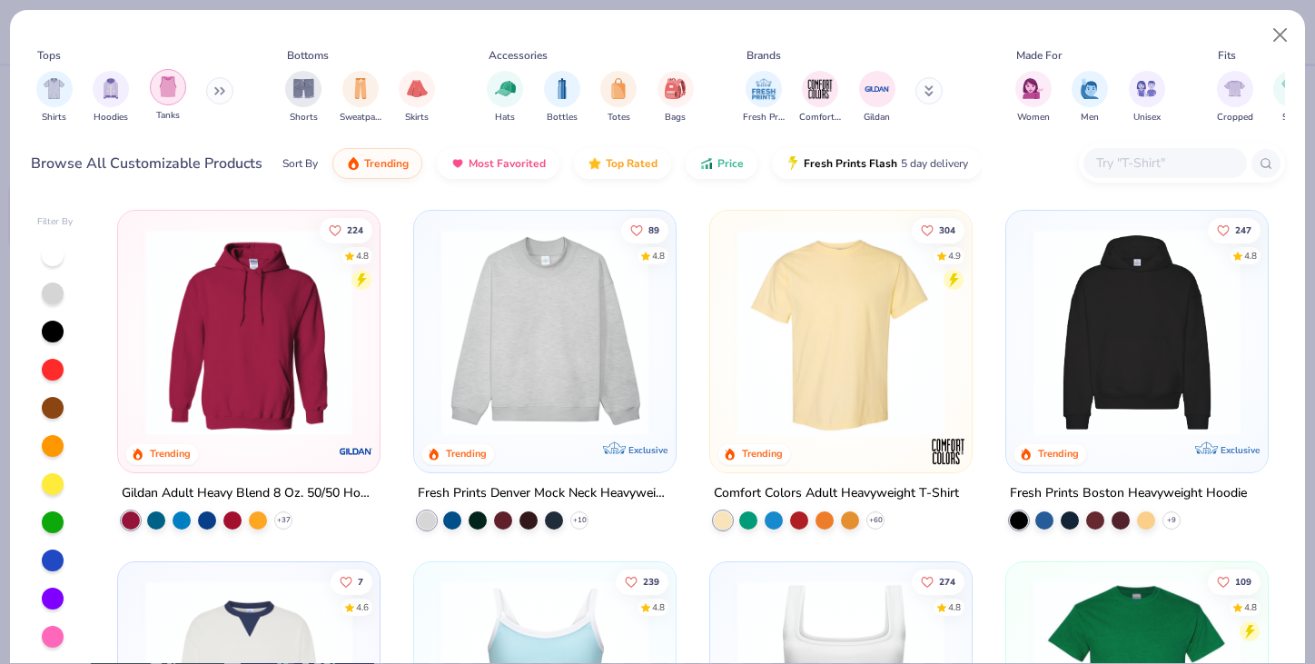
click at [163, 90] on img "filter for Tanks" at bounding box center [168, 86] width 20 height 21
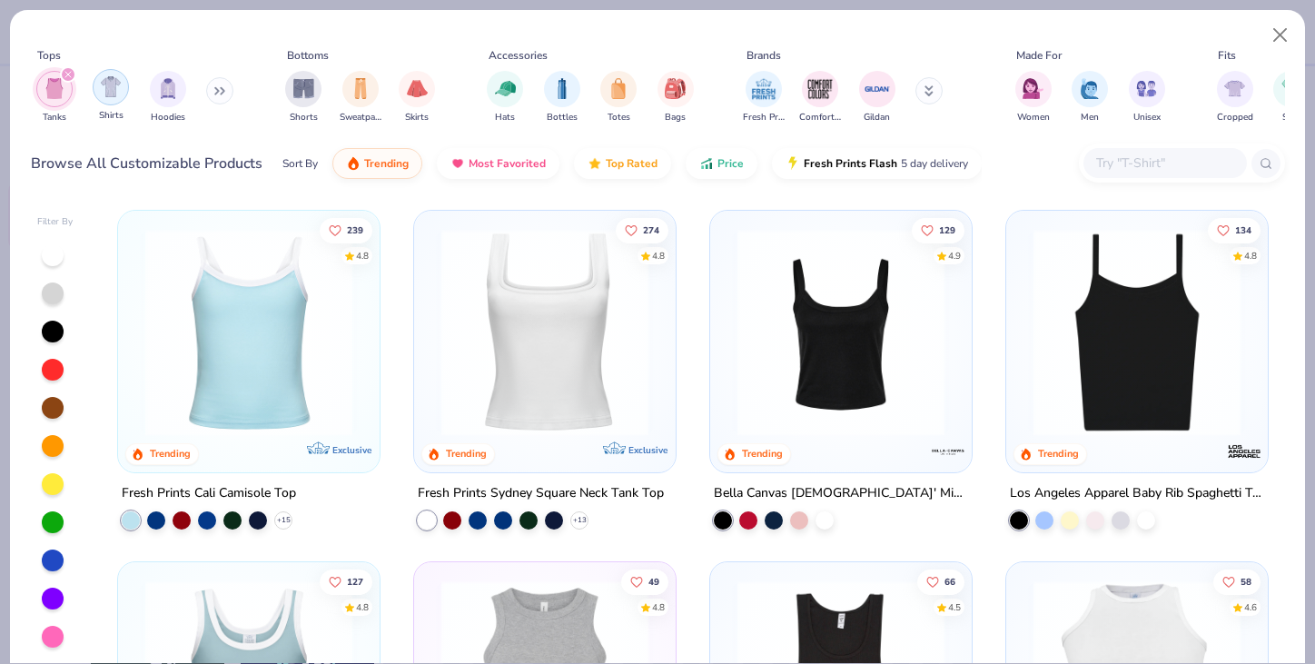
click at [117, 94] on img "filter for Shirts" at bounding box center [111, 86] width 21 height 21
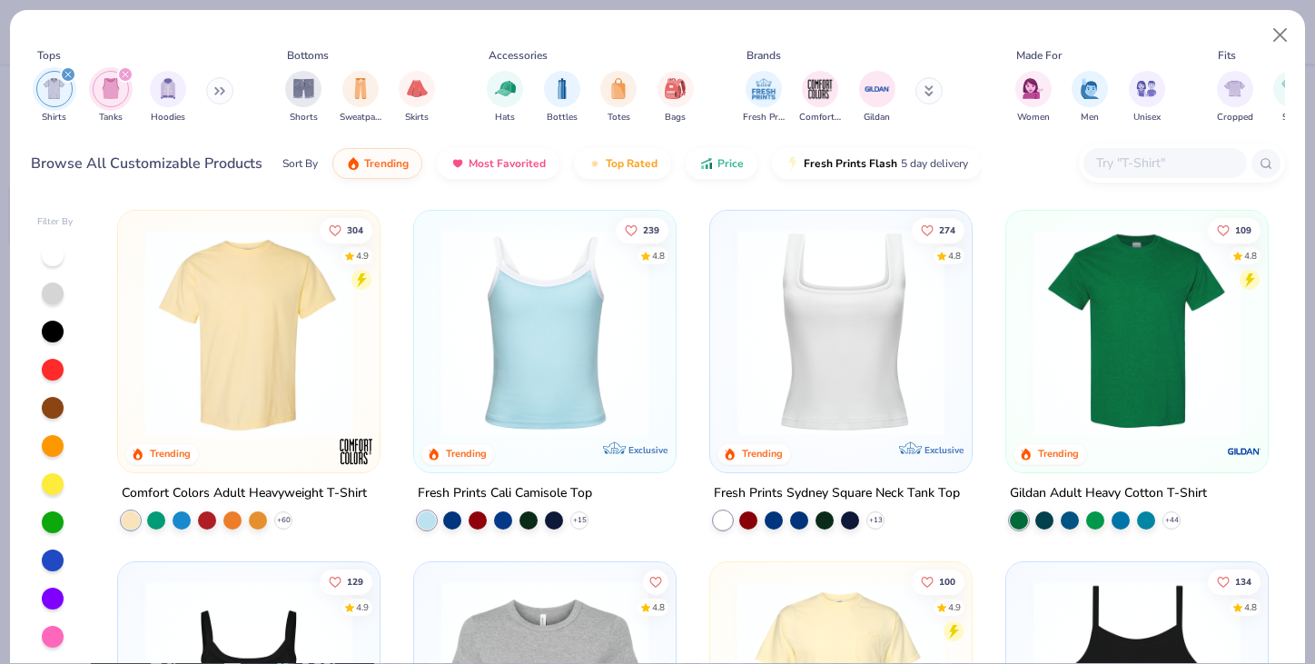
click at [66, 75] on icon "filter for Shirts" at bounding box center [67, 74] width 5 height 5
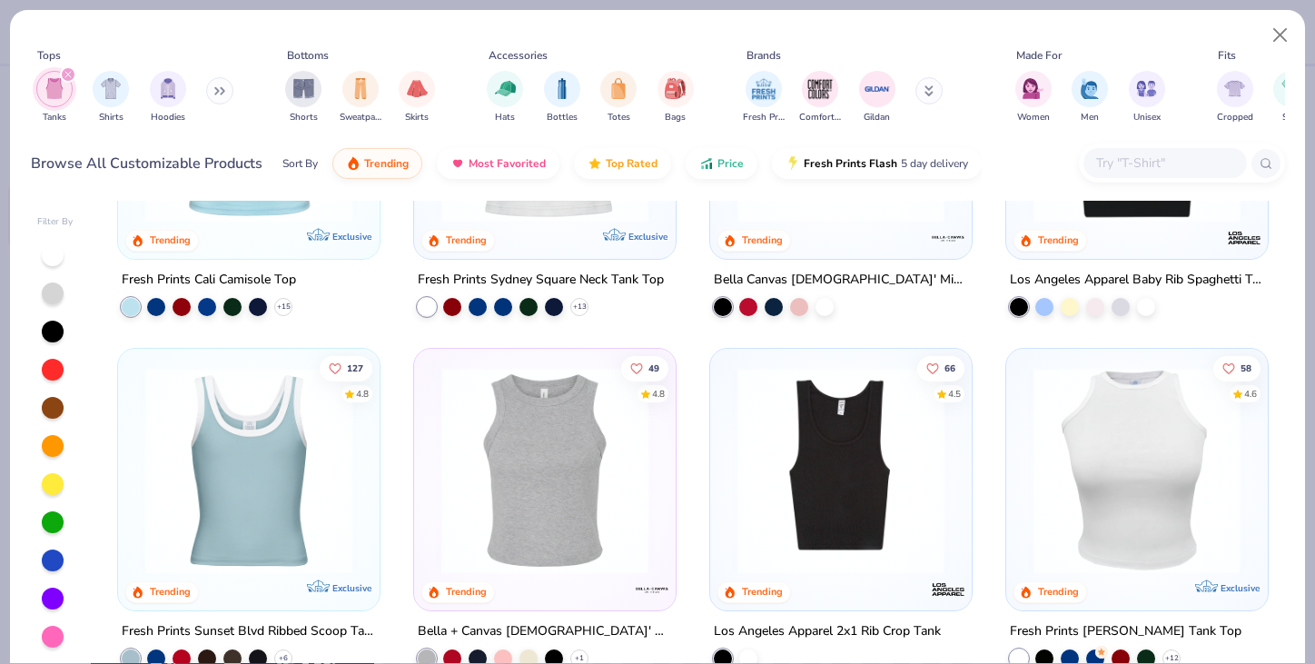
scroll to position [213, 0]
click at [581, 433] on img at bounding box center [544, 471] width 225 height 207
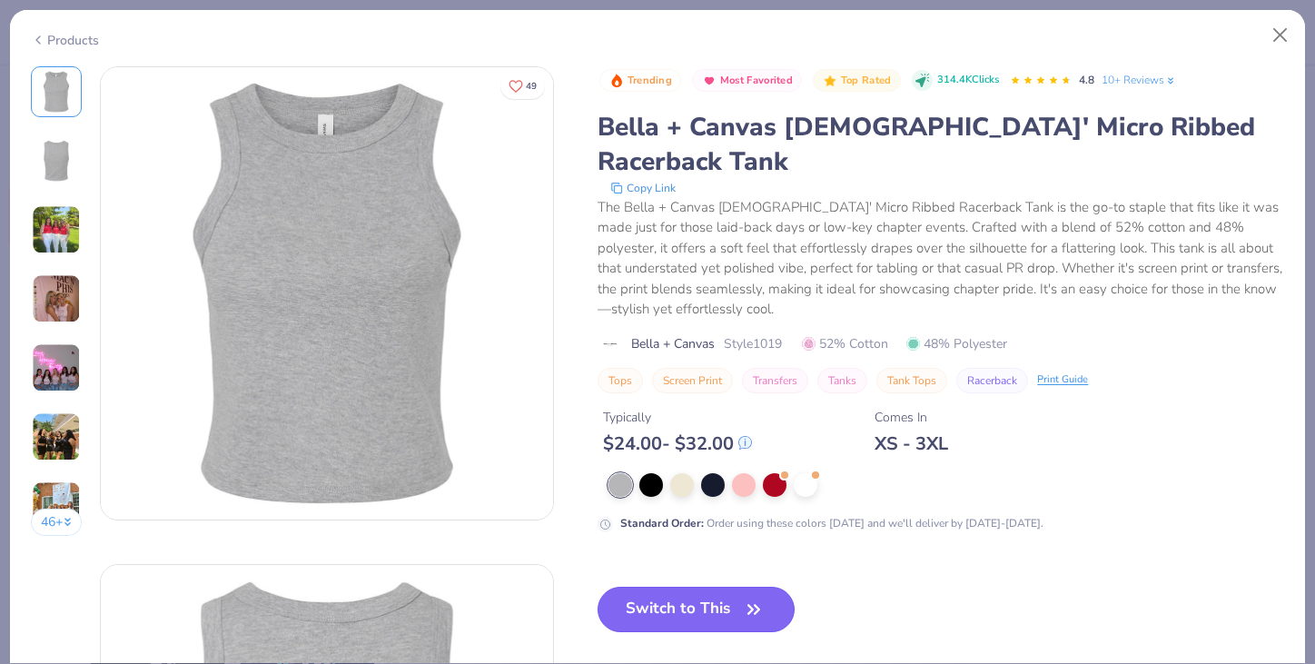
click at [721, 587] on button "Switch to This" at bounding box center [696, 609] width 197 height 45
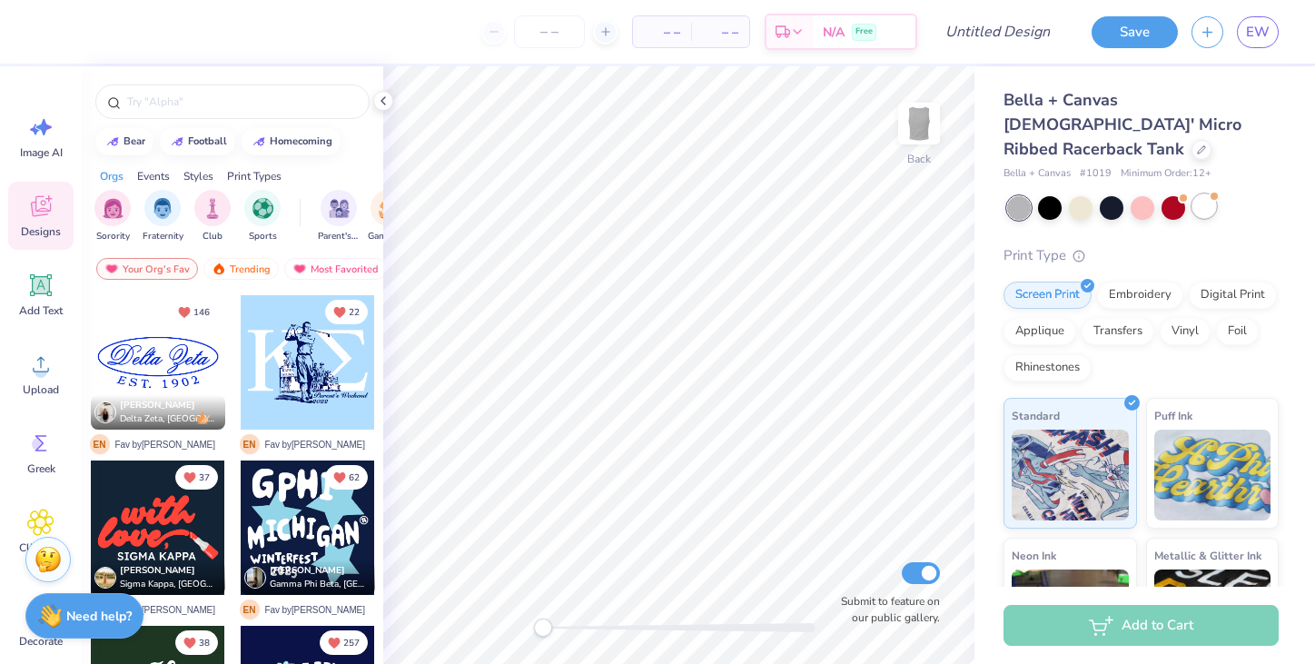
click at [1216, 194] on div at bounding box center [1205, 206] width 24 height 24
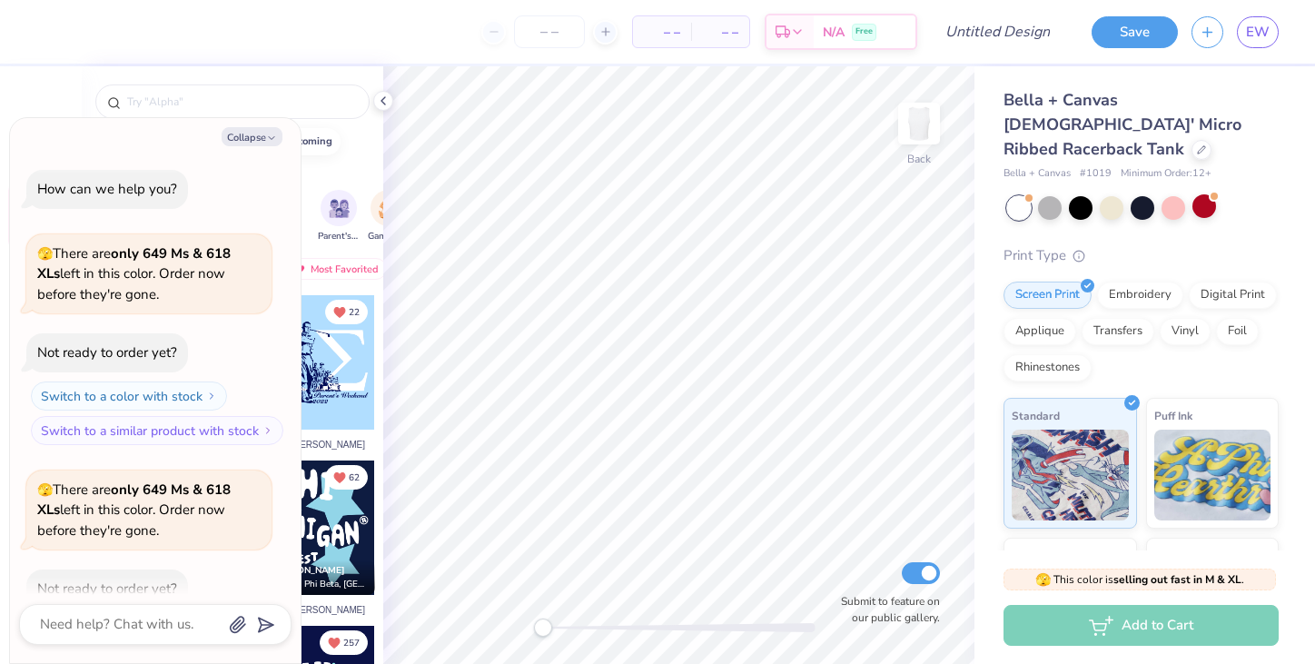
scroll to position [100, 0]
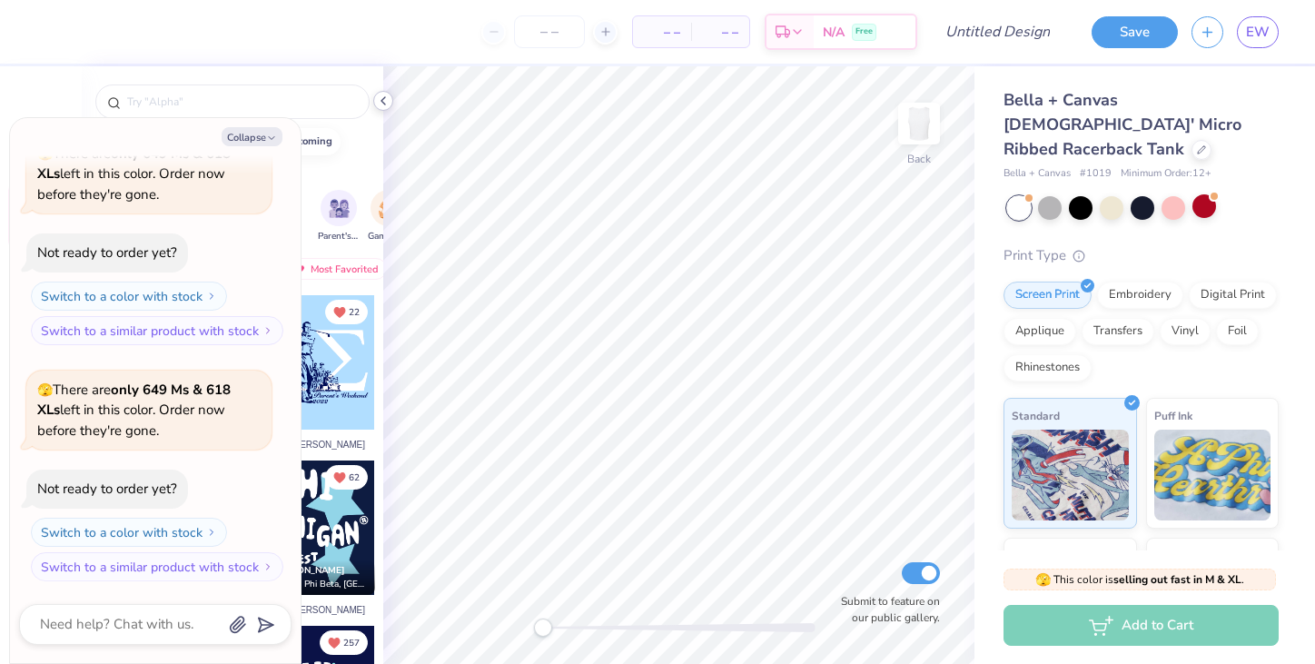
click at [378, 94] on icon at bounding box center [383, 101] width 15 height 15
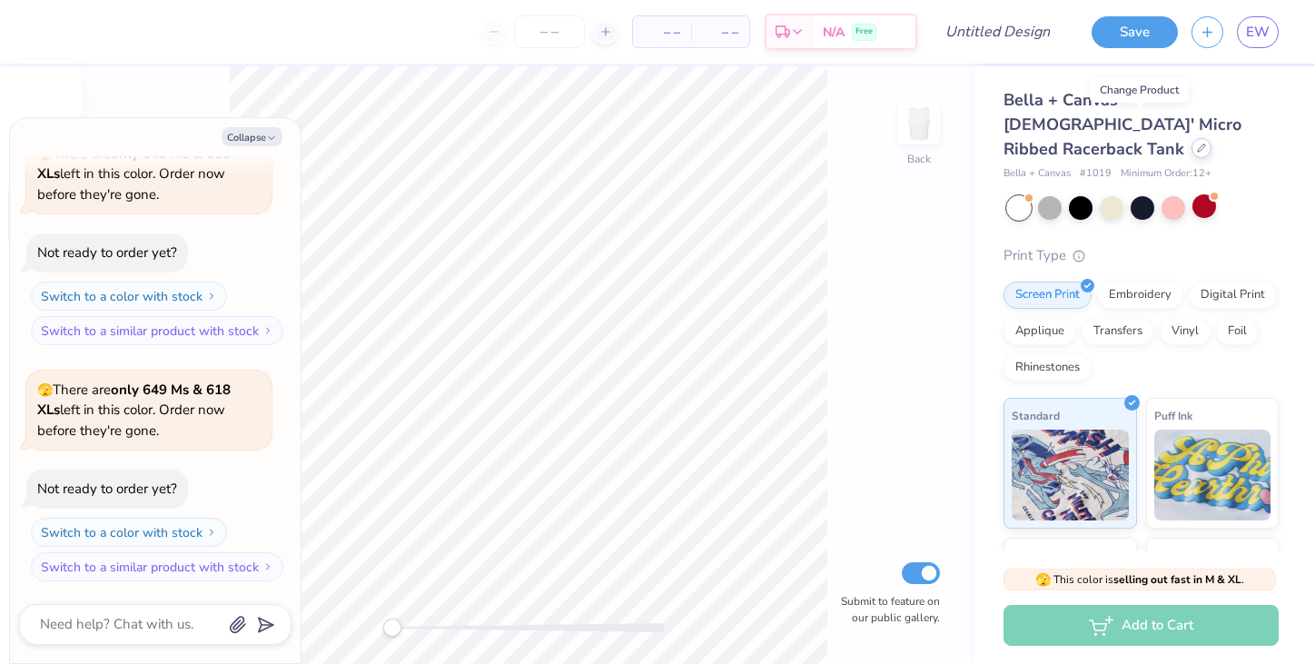
click at [1198, 144] on icon at bounding box center [1201, 147] width 7 height 7
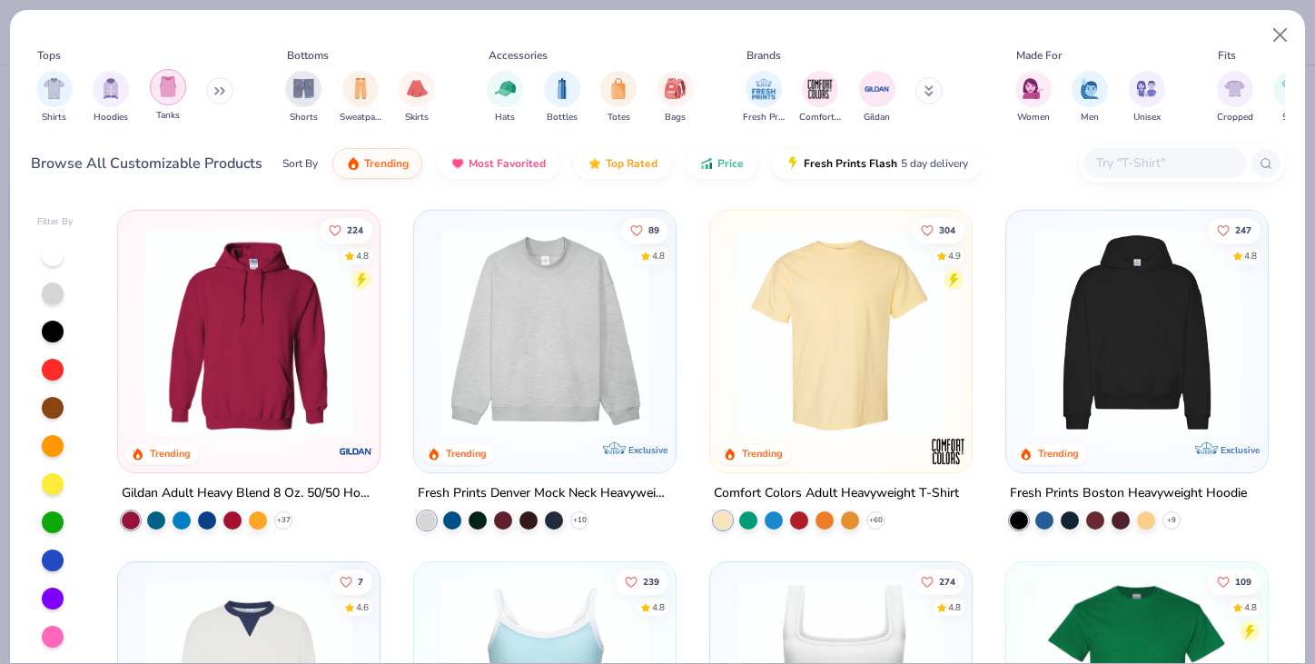
click at [175, 87] on img "filter for Tanks" at bounding box center [168, 86] width 20 height 21
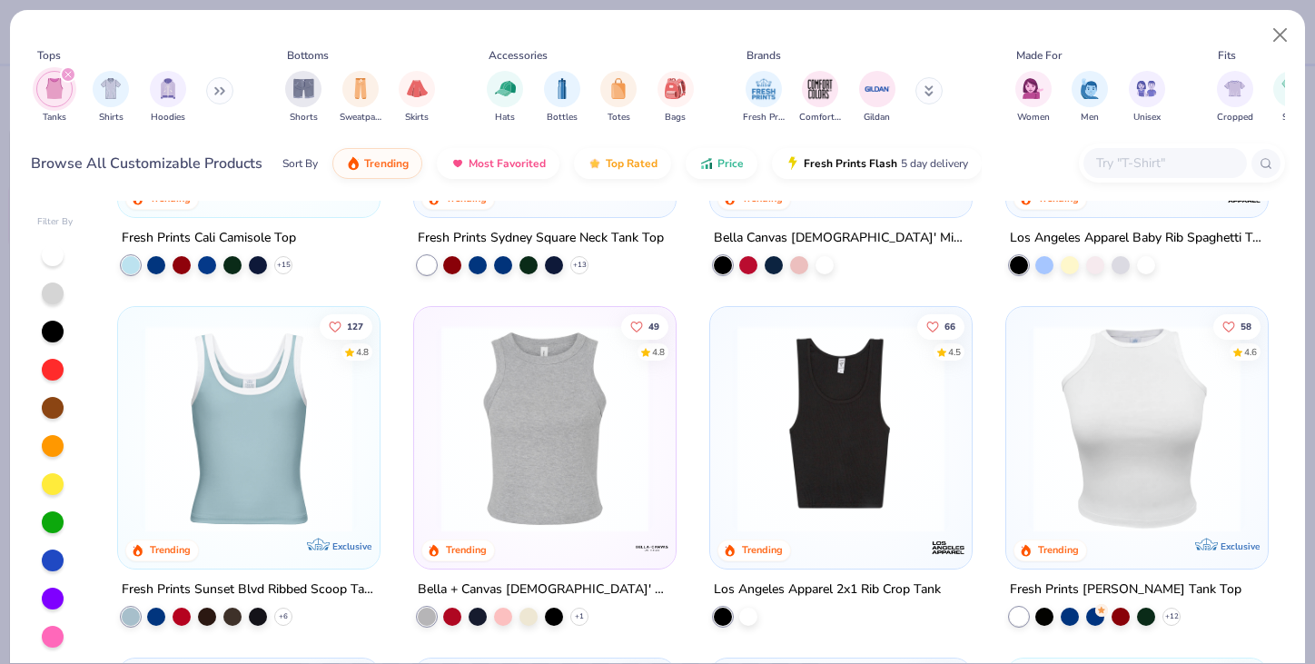
scroll to position [268, 0]
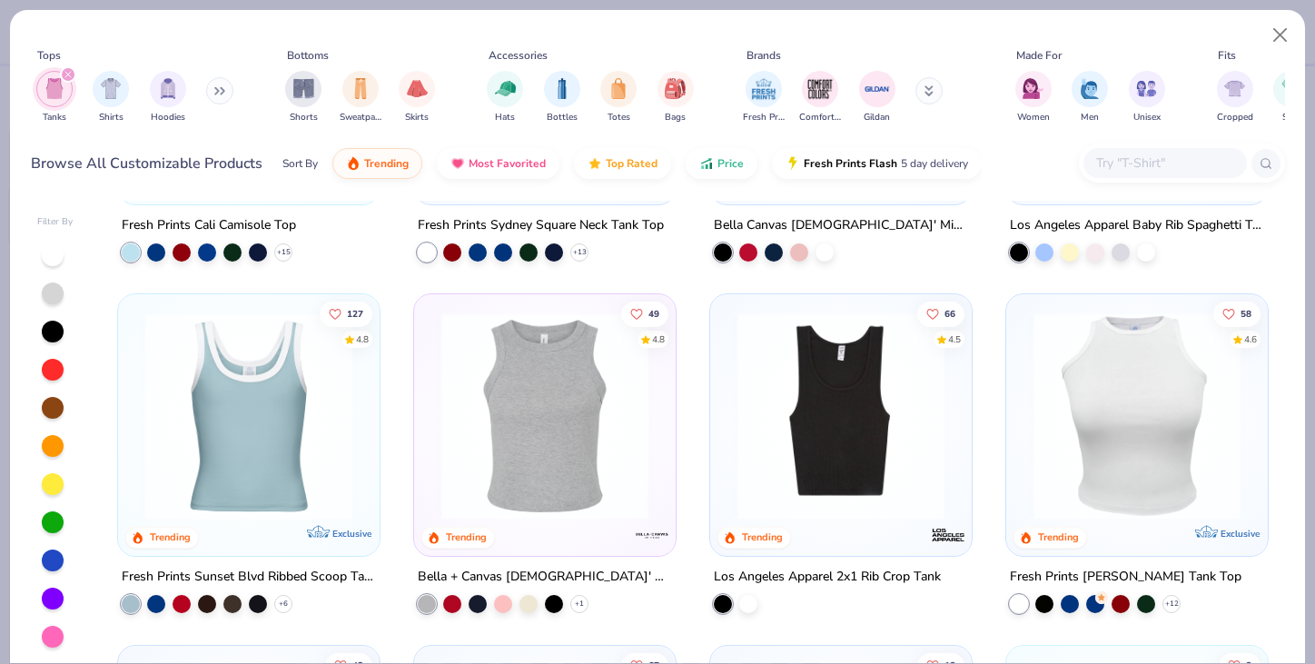
click at [1149, 429] on img at bounding box center [1136, 415] width 225 height 207
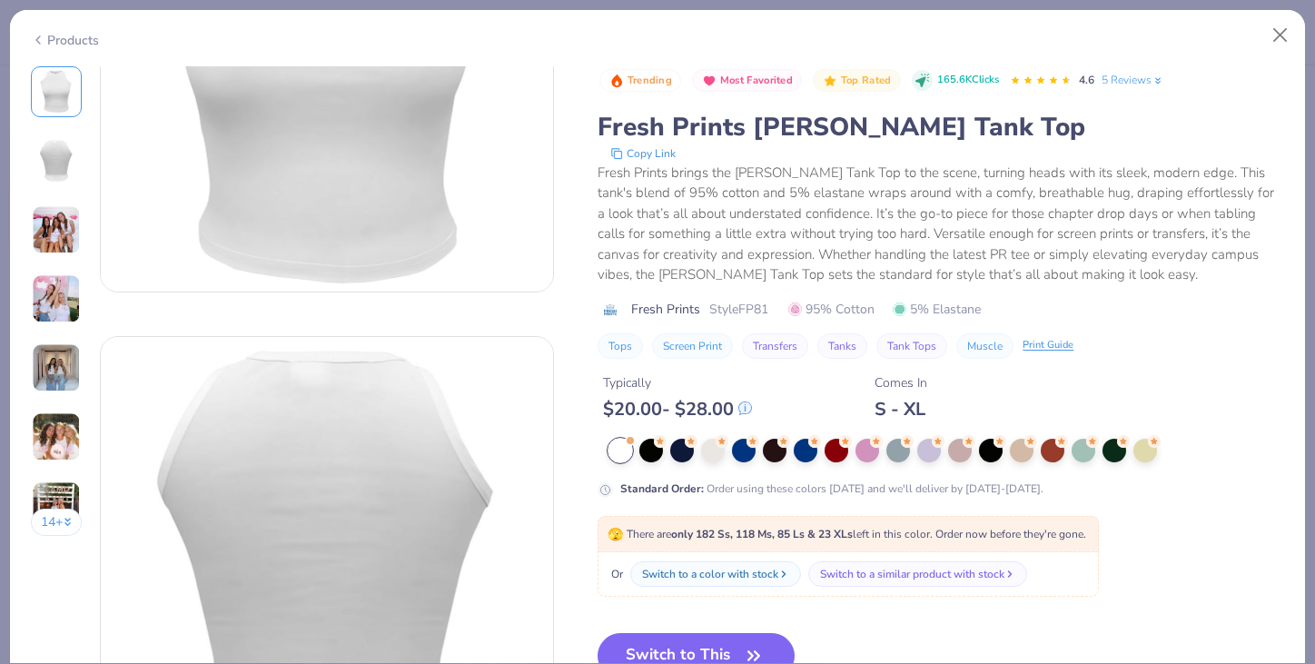
scroll to position [232, 0]
click at [715, 644] on button "Switch to This" at bounding box center [696, 655] width 197 height 45
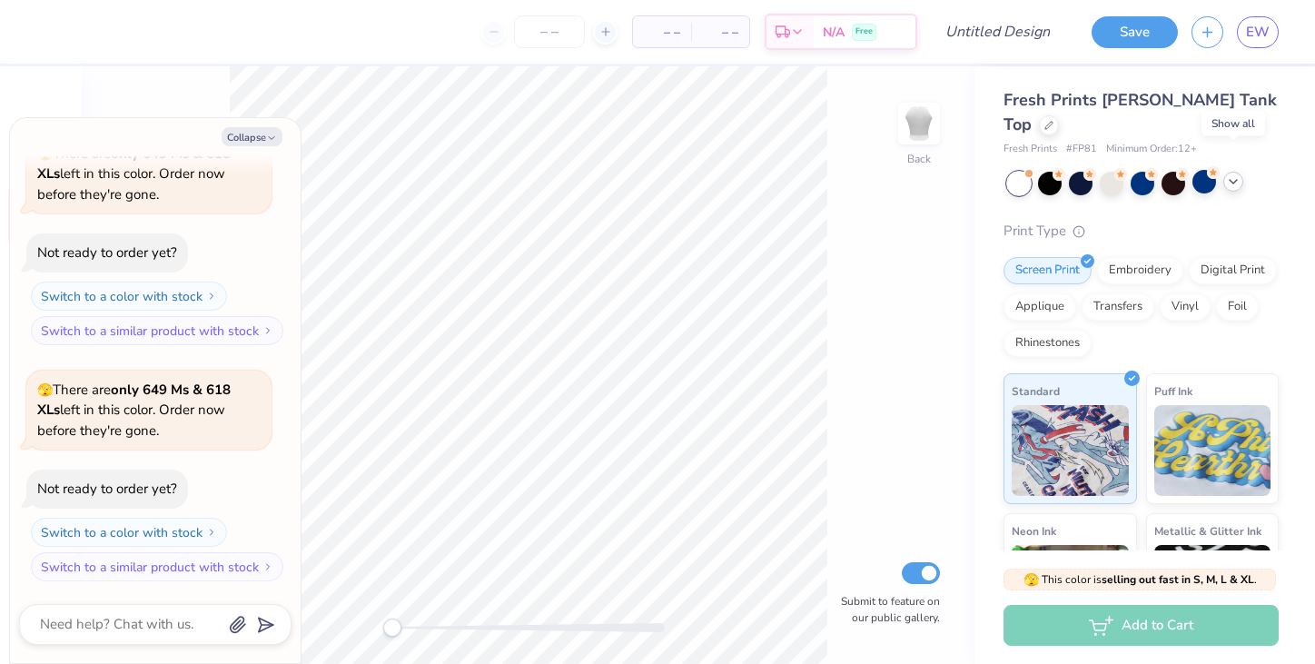
click at [1227, 174] on icon at bounding box center [1233, 181] width 15 height 15
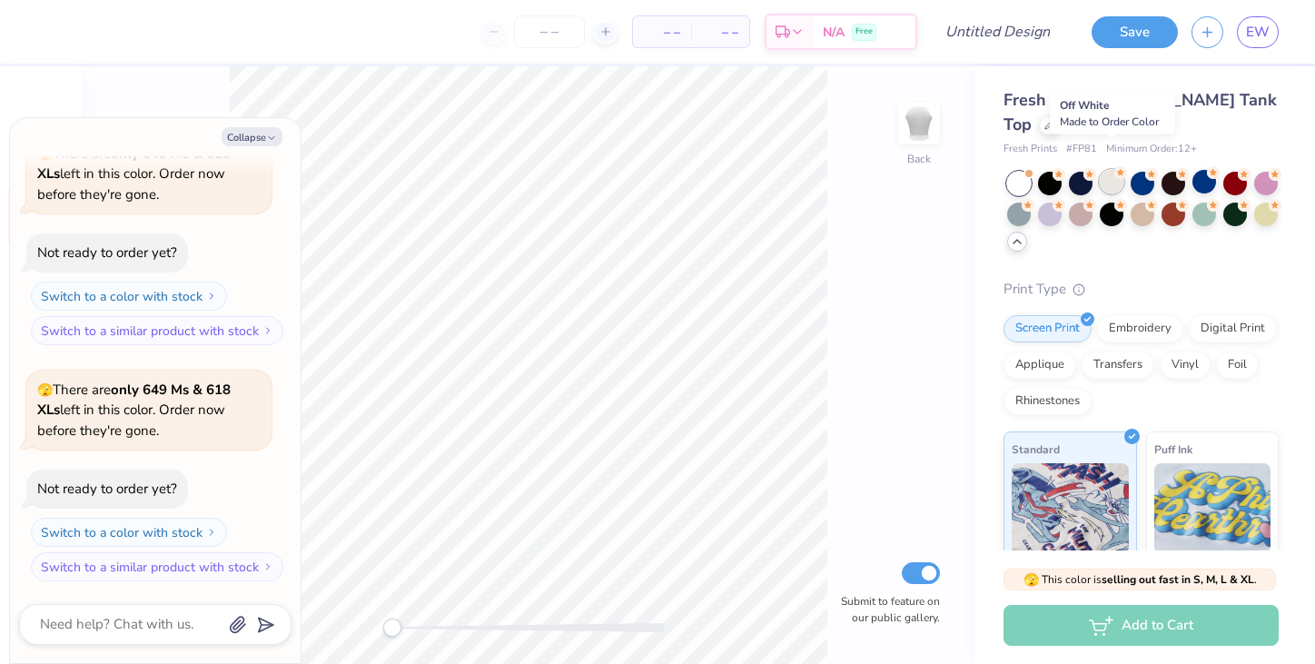
click at [1118, 166] on circle at bounding box center [1120, 172] width 13 height 13
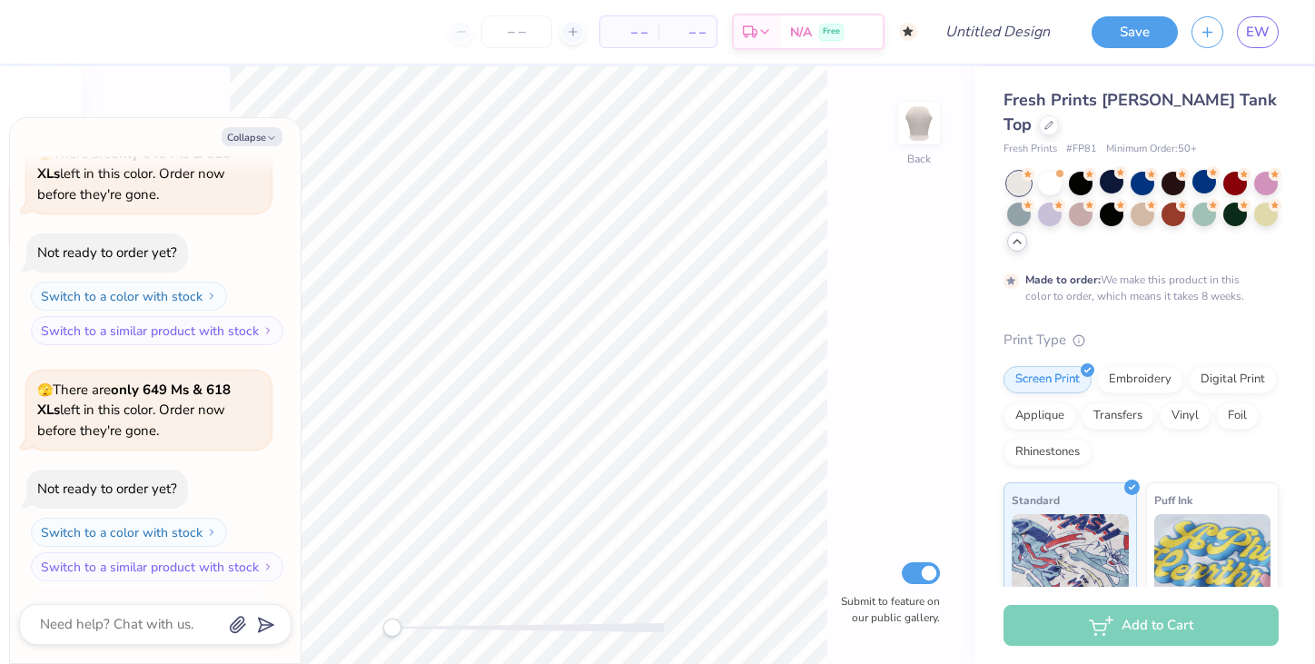
scroll to position [251, 0]
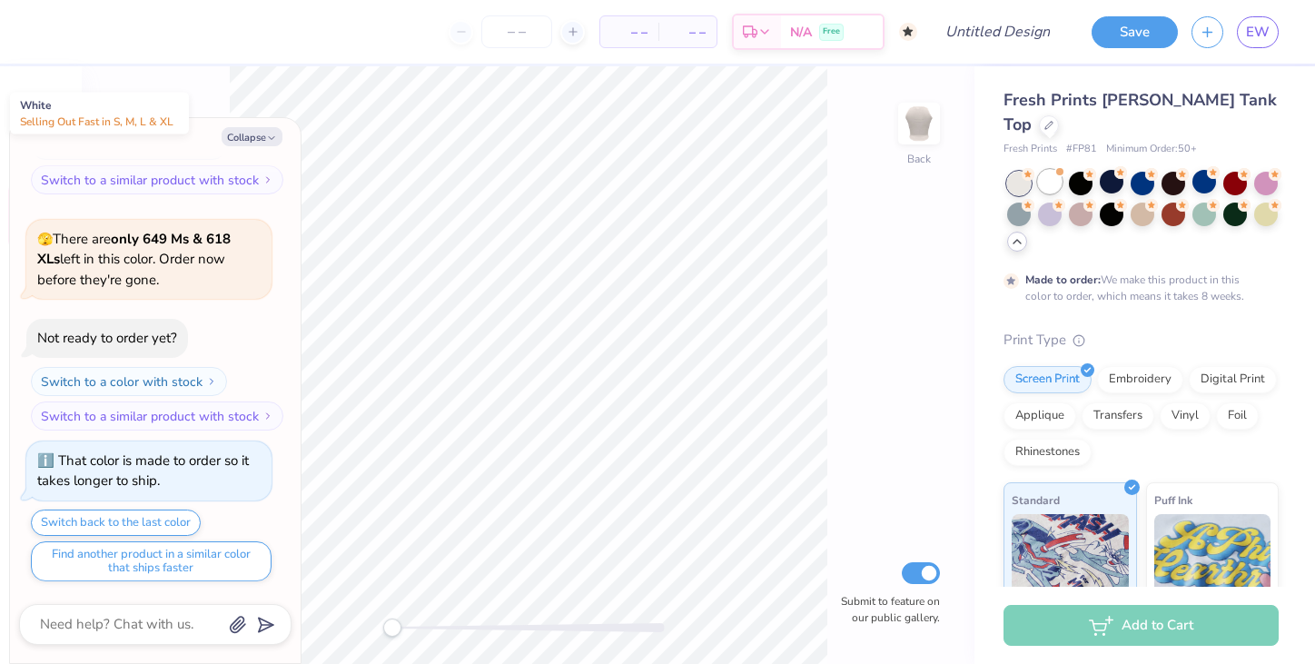
click at [1048, 170] on div at bounding box center [1050, 182] width 24 height 24
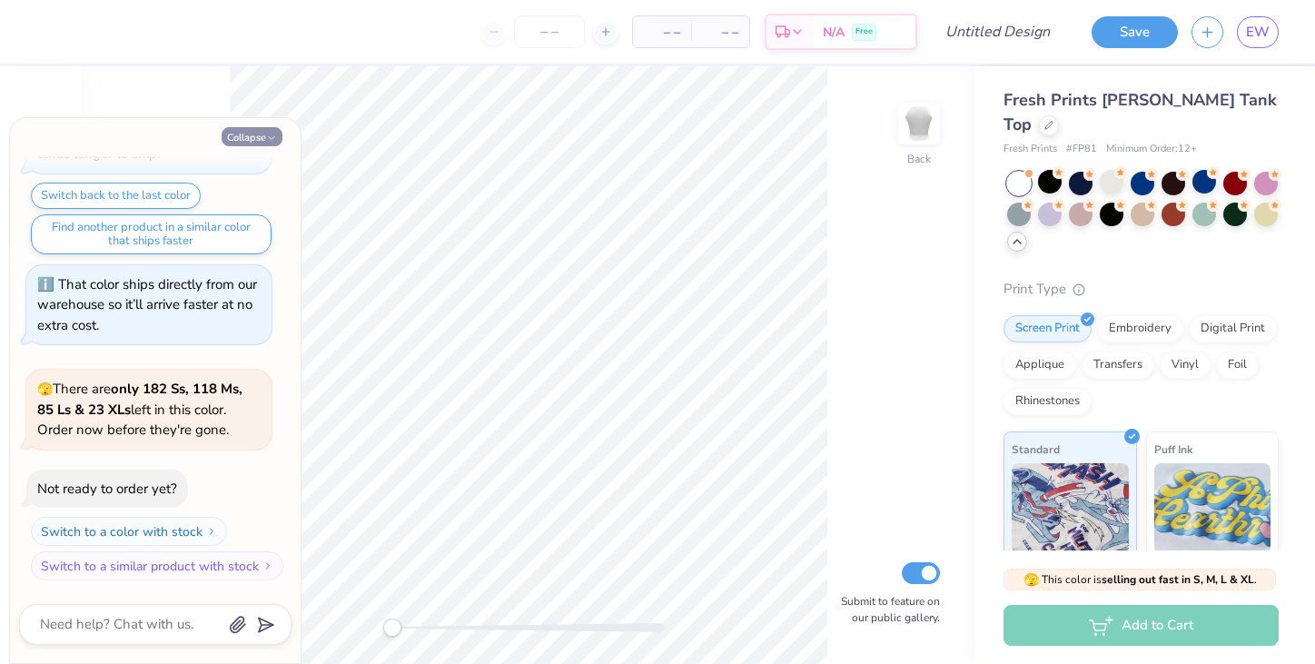
click at [262, 137] on button "Collapse" at bounding box center [252, 136] width 61 height 19
type textarea "x"
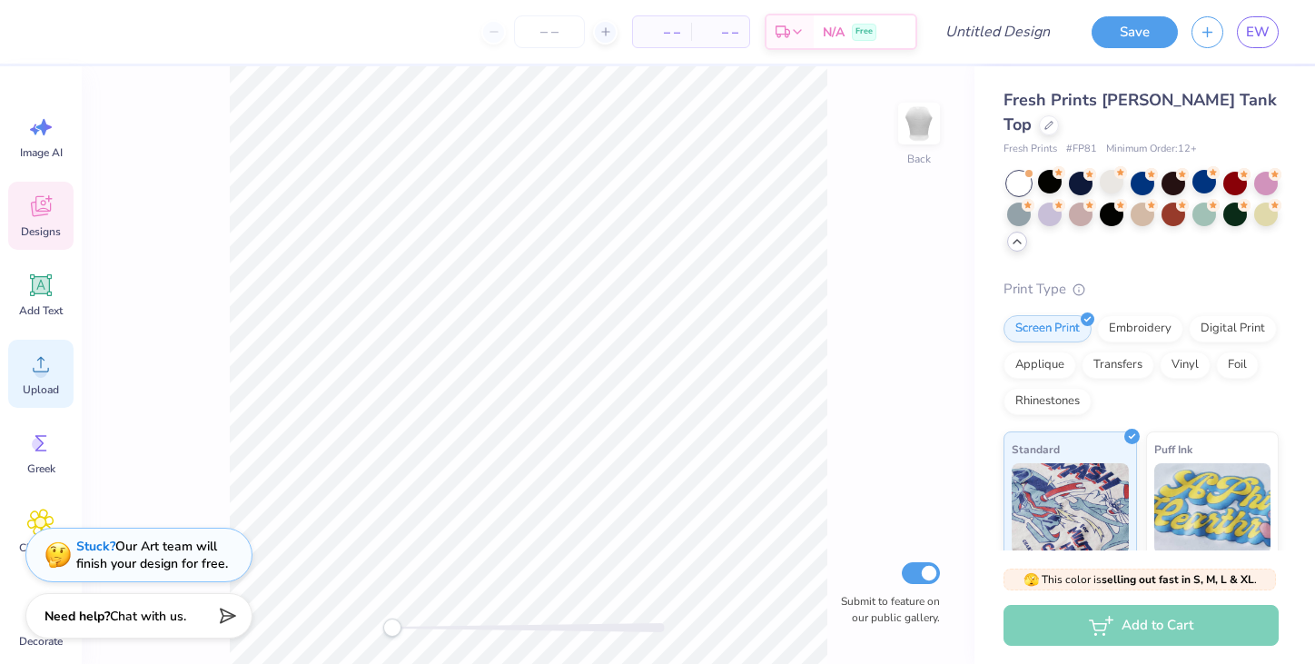
click at [48, 356] on icon at bounding box center [40, 364] width 27 height 27
click at [13, 205] on div "Designs" at bounding box center [40, 216] width 65 height 68
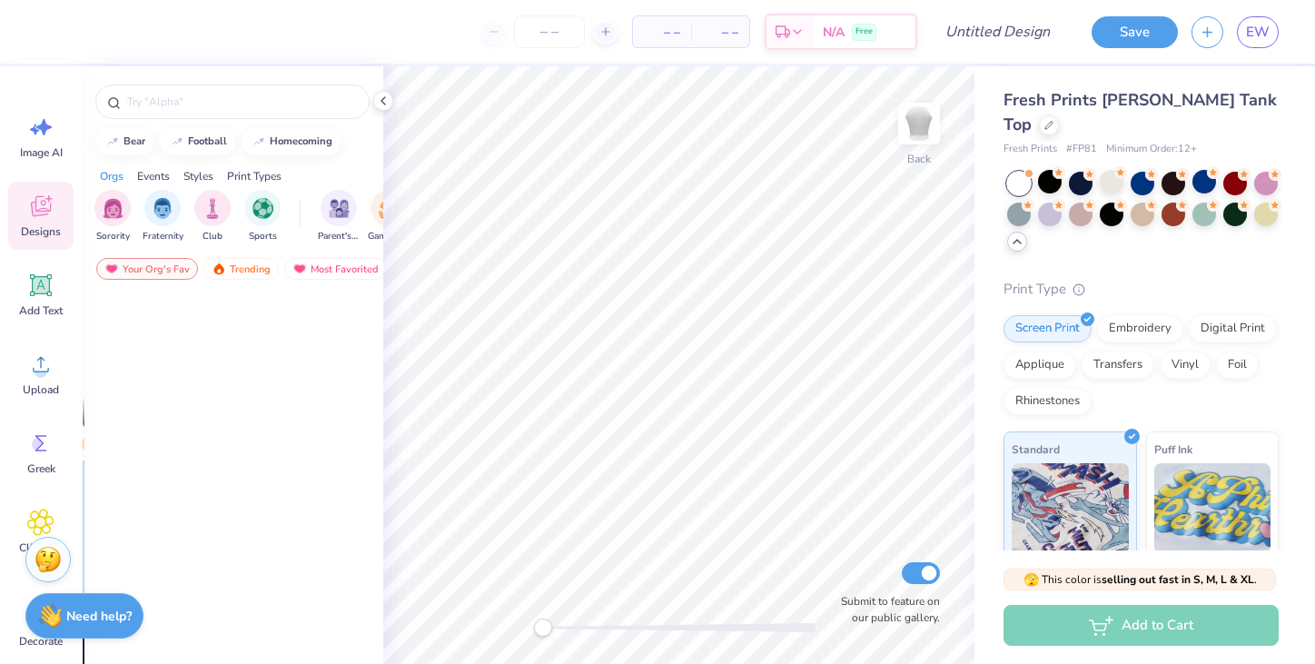
click at [52, 205] on icon at bounding box center [40, 206] width 27 height 27
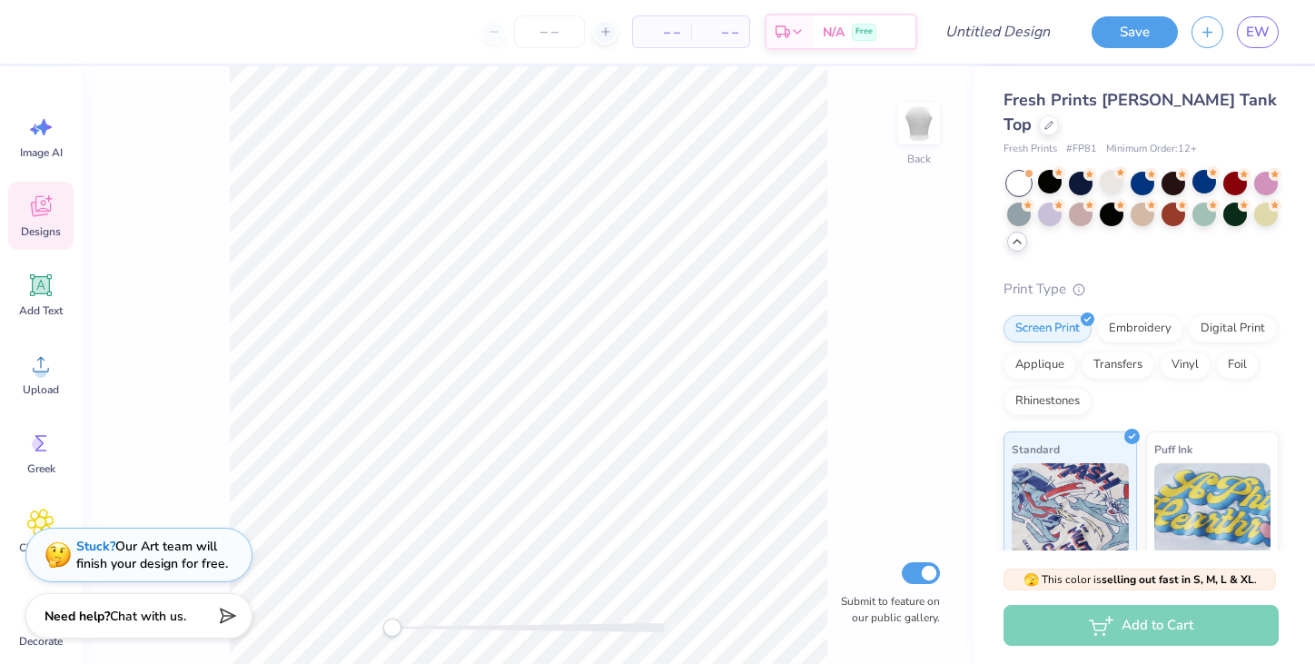
click at [39, 214] on icon at bounding box center [40, 209] width 17 height 15
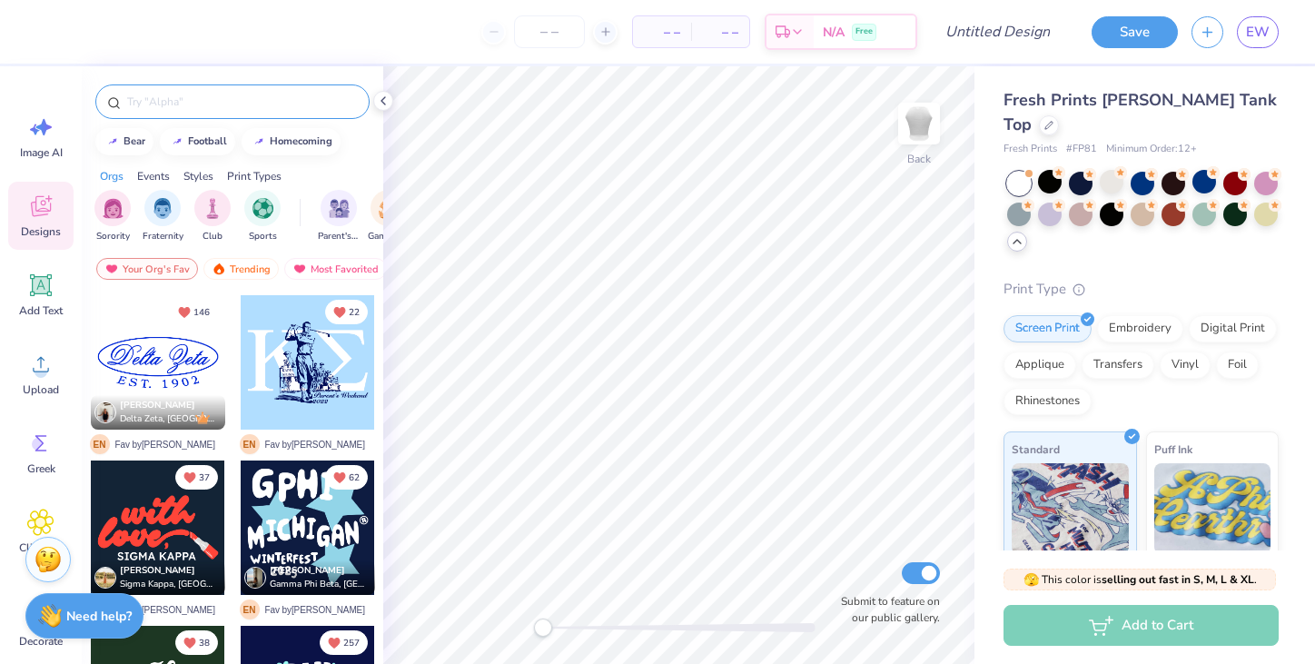
click at [179, 105] on input "text" at bounding box center [241, 102] width 233 height 18
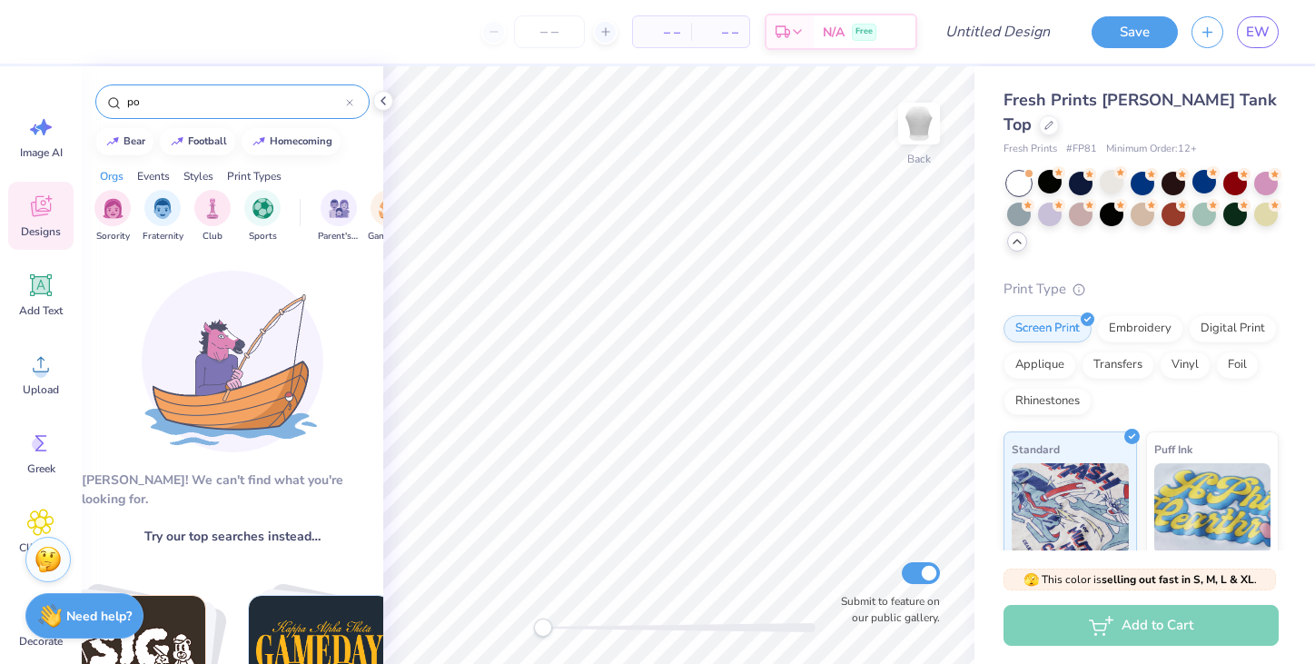
type input "p"
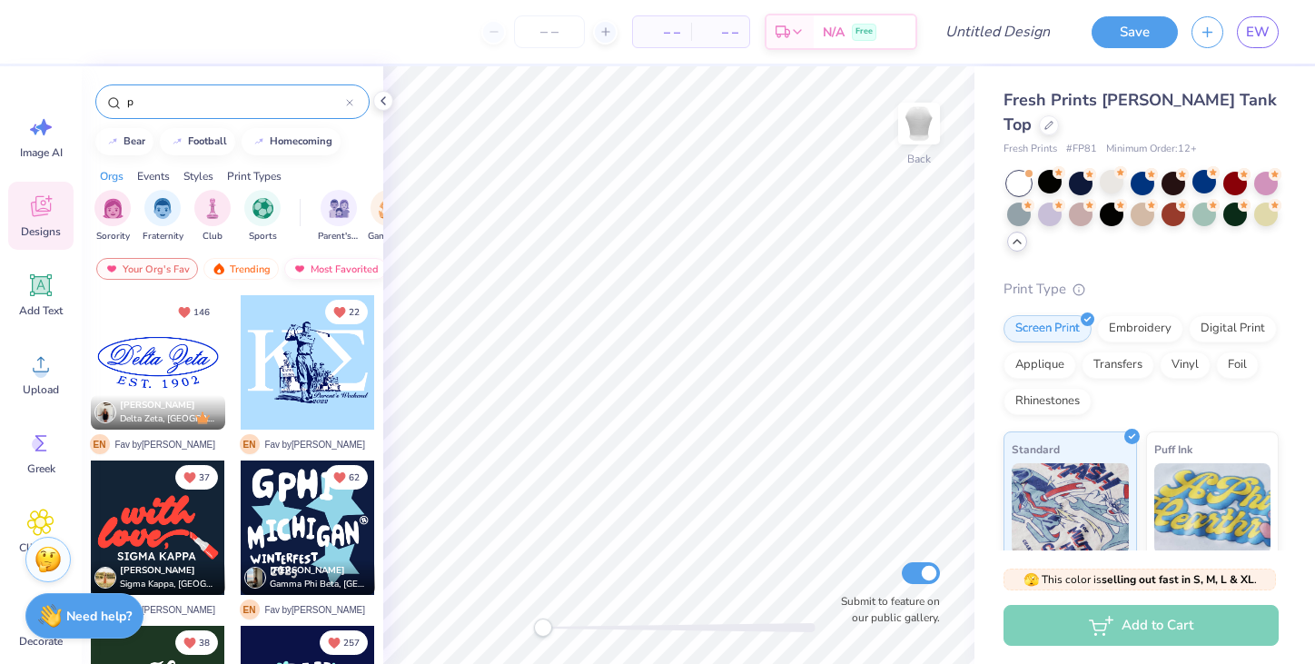
click at [307, 269] on div "Most Favorited" at bounding box center [335, 269] width 103 height 22
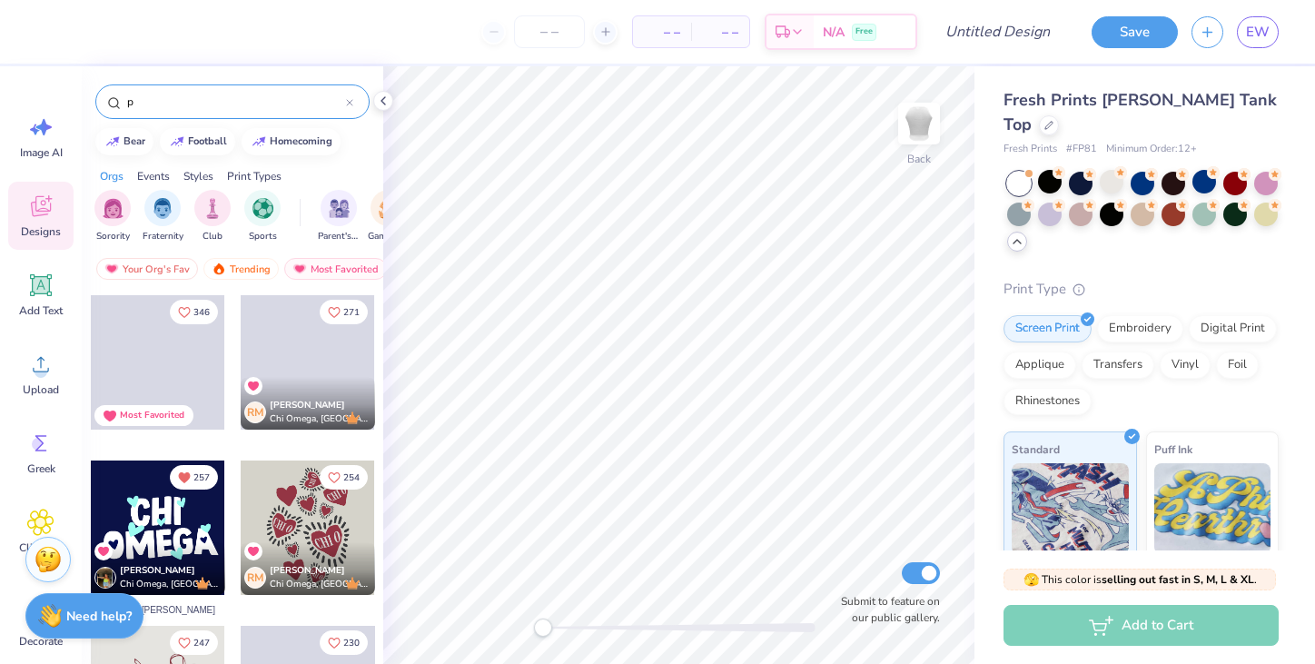
click at [188, 93] on input "p" at bounding box center [235, 102] width 221 height 18
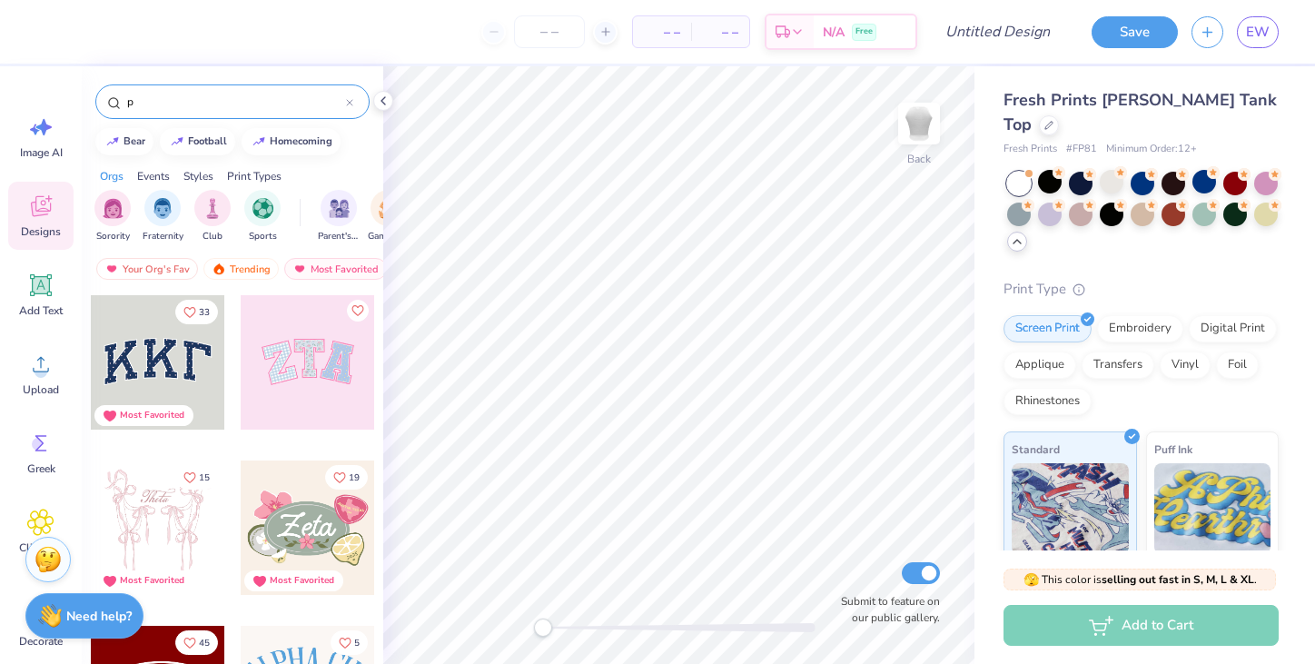
click at [188, 93] on input "p" at bounding box center [235, 102] width 221 height 18
click at [149, 94] on input "p" at bounding box center [235, 102] width 221 height 18
type input "polka dot"
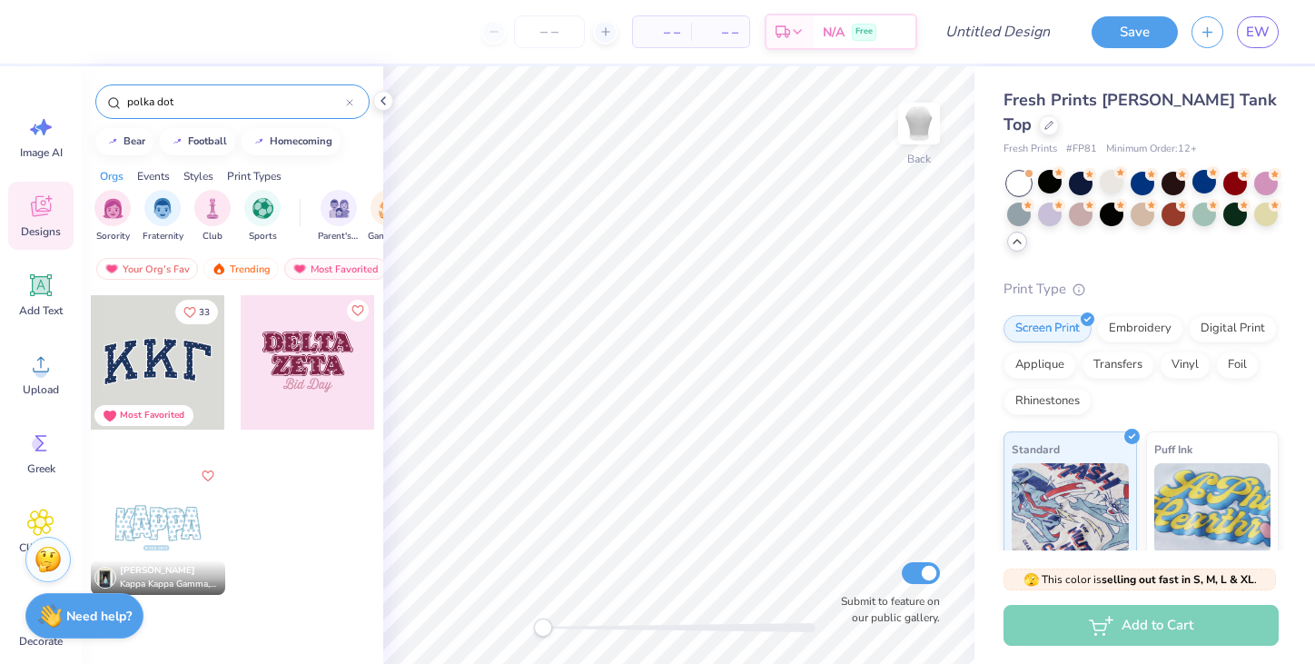
click at [173, 531] on div at bounding box center [158, 527] width 134 height 134
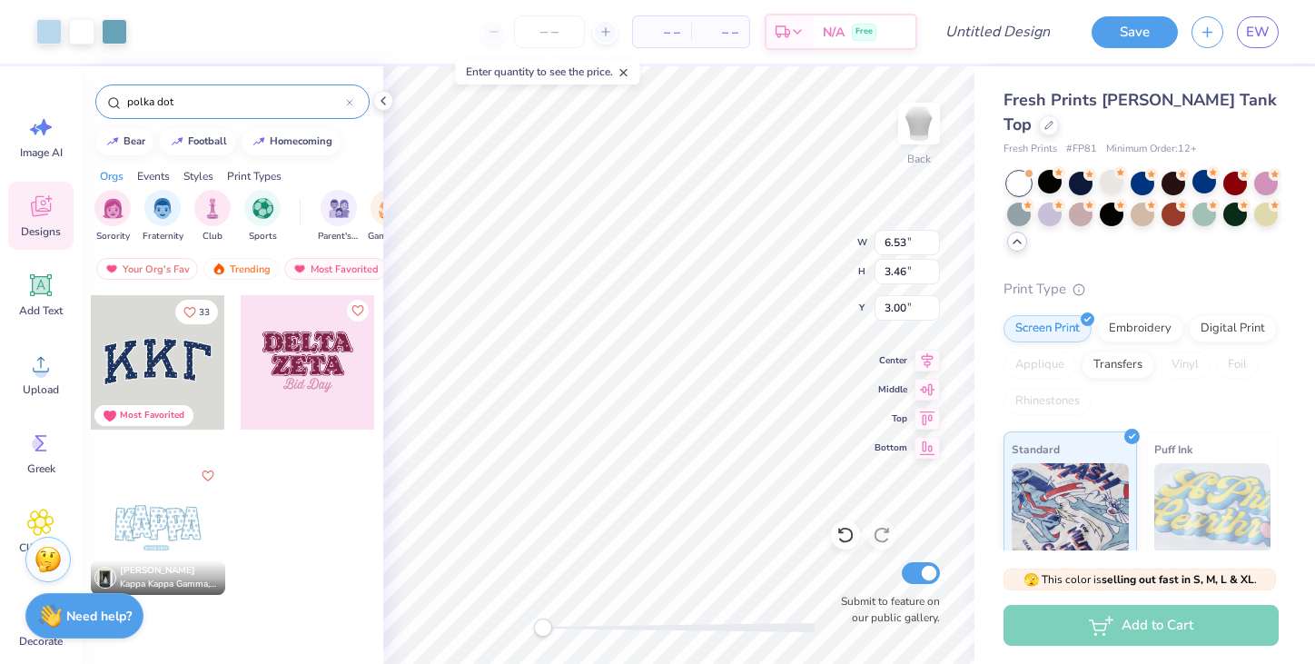
click at [312, 331] on div at bounding box center [308, 362] width 134 height 134
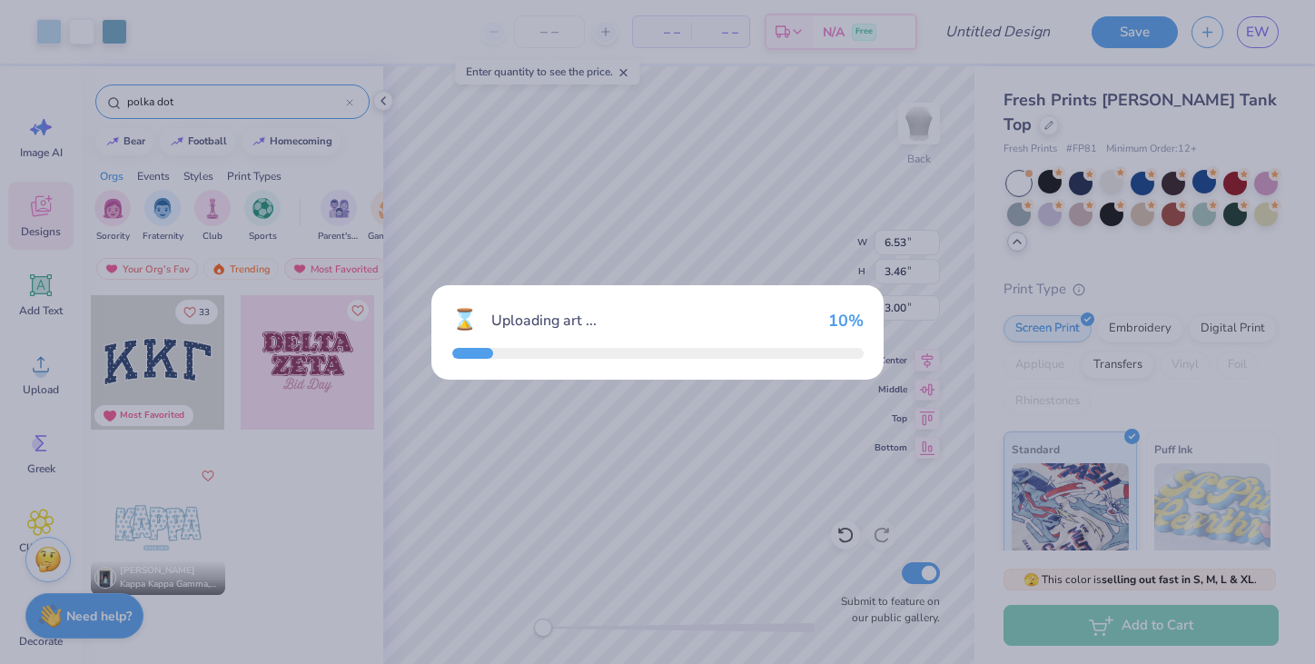
type input "6.95"
type input "4.67"
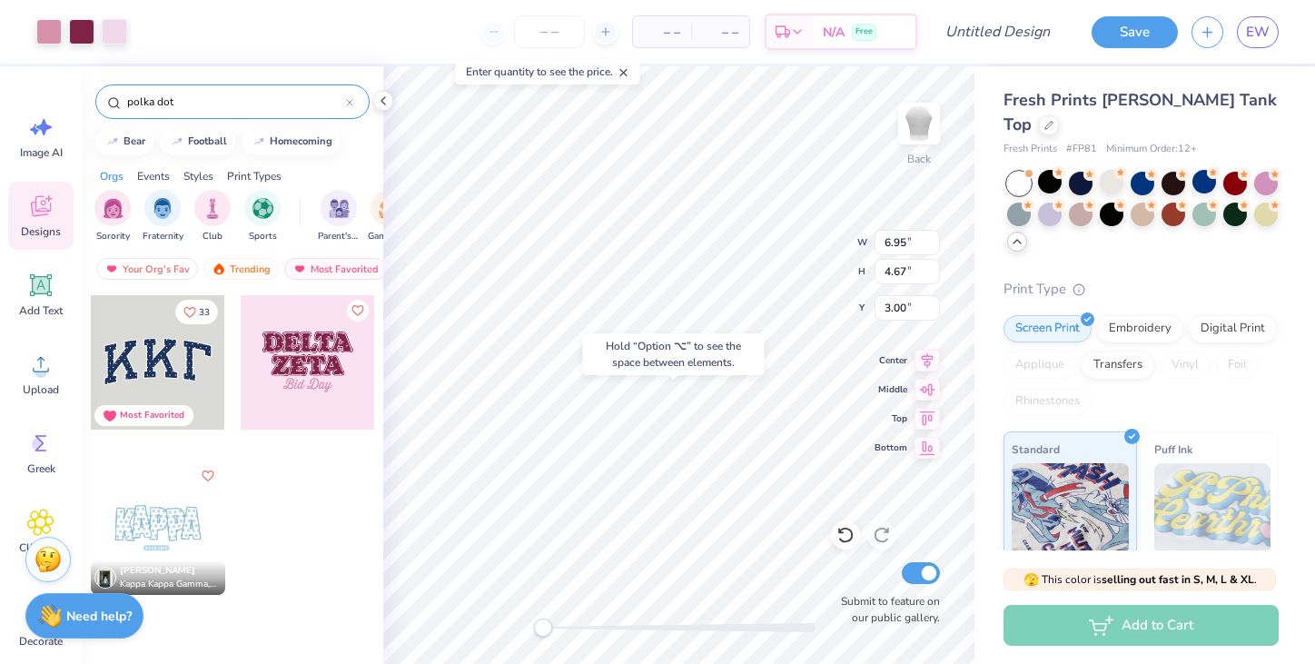
type input "6.53"
type input "3.46"
type input "6.85"
type input "1.57"
type input "2.88"
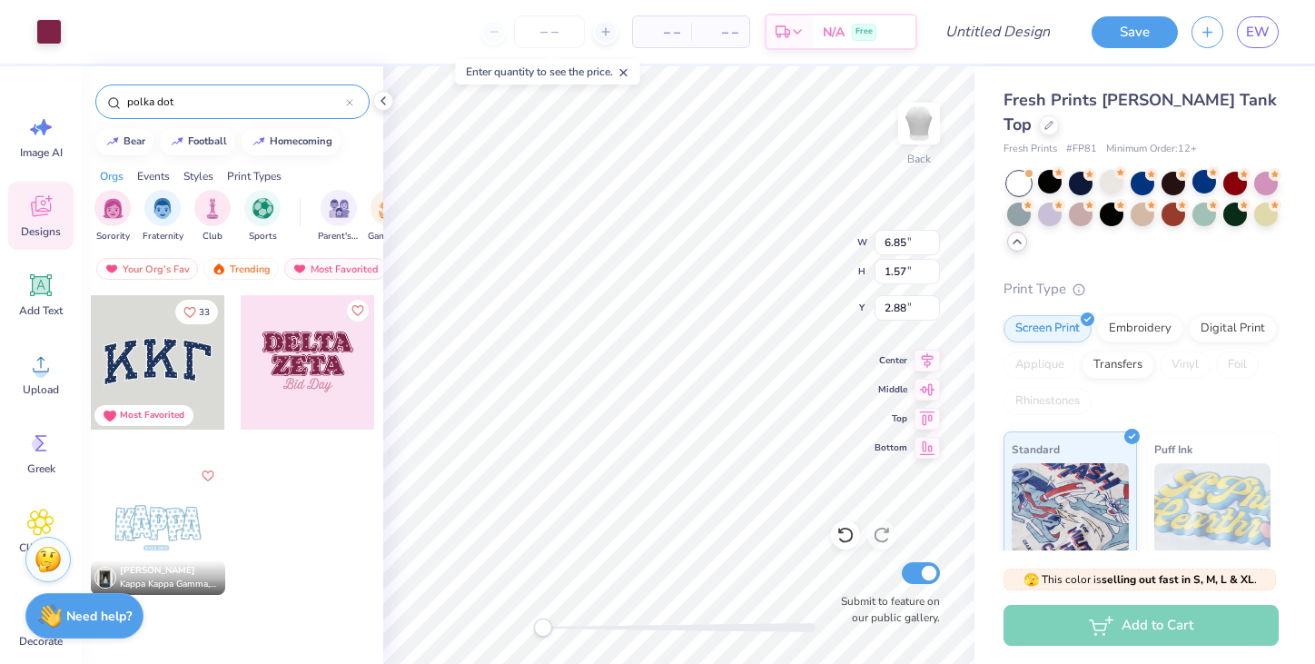
type input "1.24"
type input "1.45"
type input "2.94"
type input "6.95"
type input "1.68"
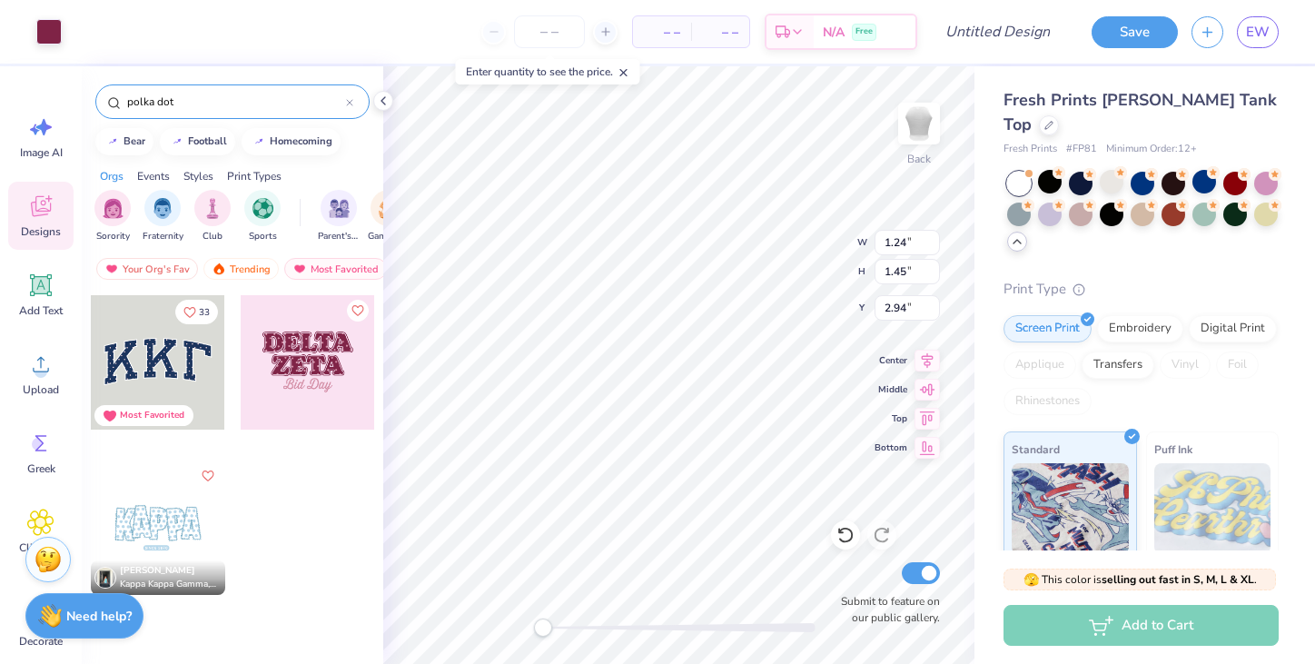
type input "2.82"
click at [169, 350] on div at bounding box center [158, 362] width 134 height 134
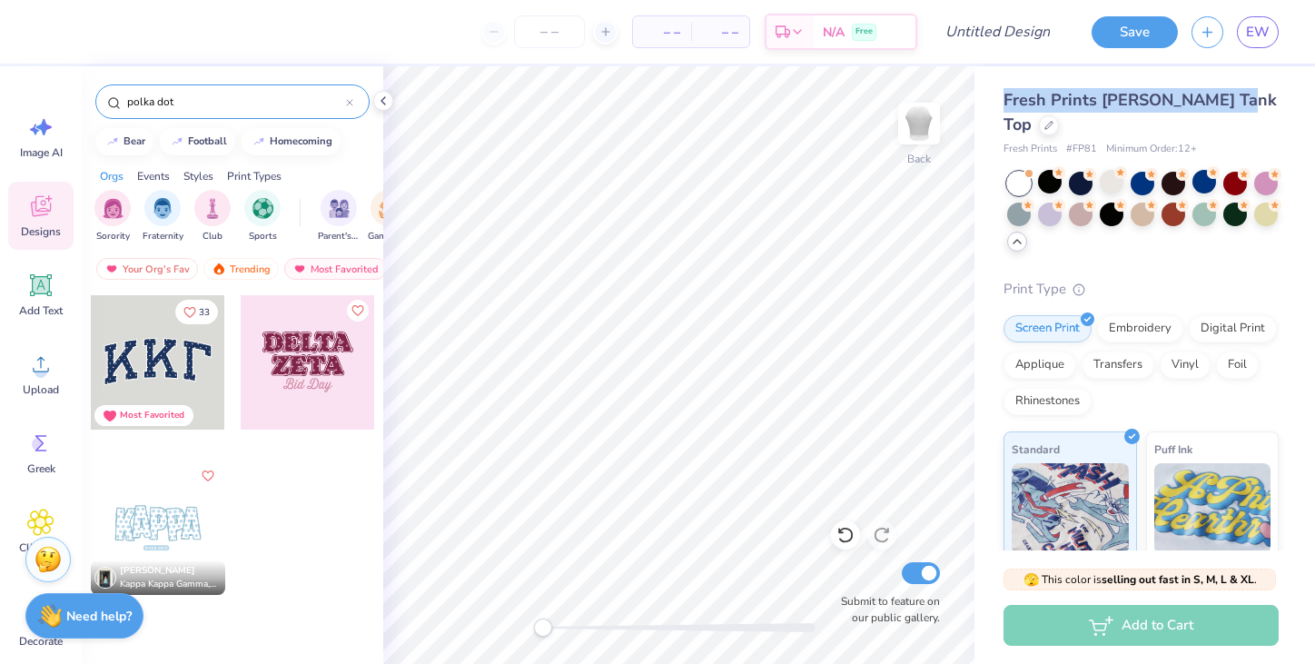
drag, startPoint x: 1228, startPoint y: 96, endPoint x: 978, endPoint y: 98, distance: 249.8
click at [978, 98] on div "Fresh Prints [PERSON_NAME] Tank Top Fresh Prints # FP81 Minimum Order: 12 + Pri…" at bounding box center [1145, 454] width 341 height 776
copy span "Fresh Prints [PERSON_NAME] Tank Top"
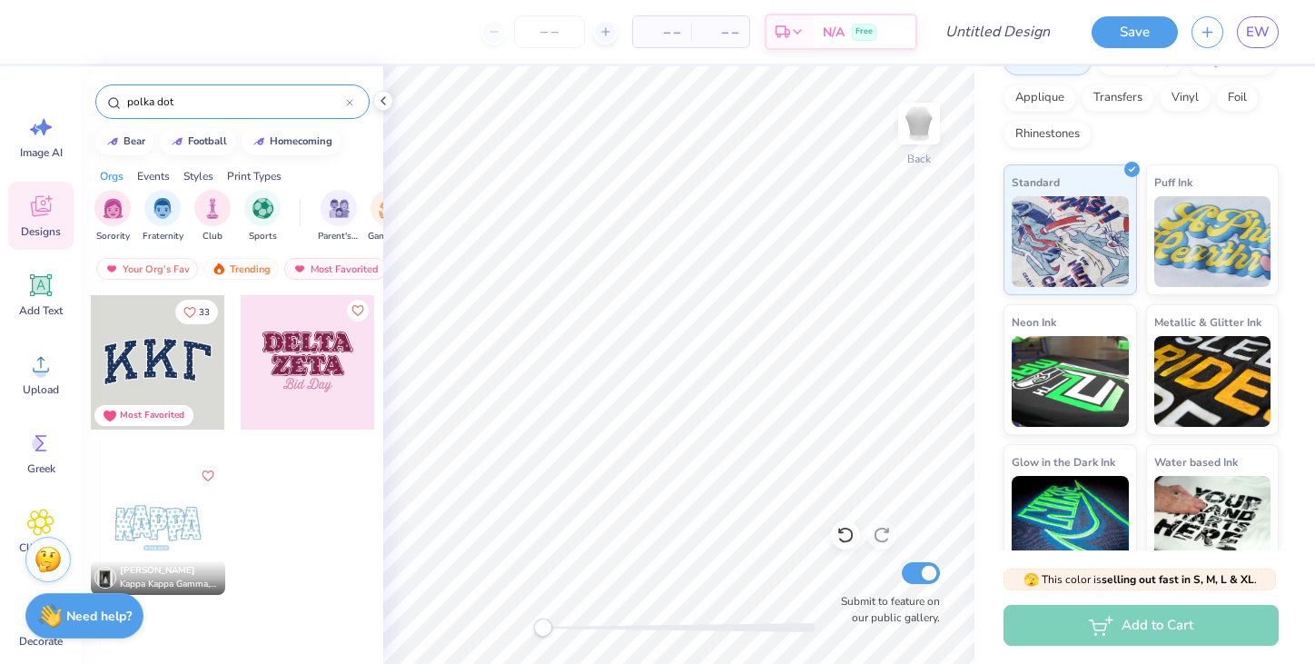
click at [309, 391] on div at bounding box center [308, 362] width 134 height 134
